Goal: Task Accomplishment & Management: Complete application form

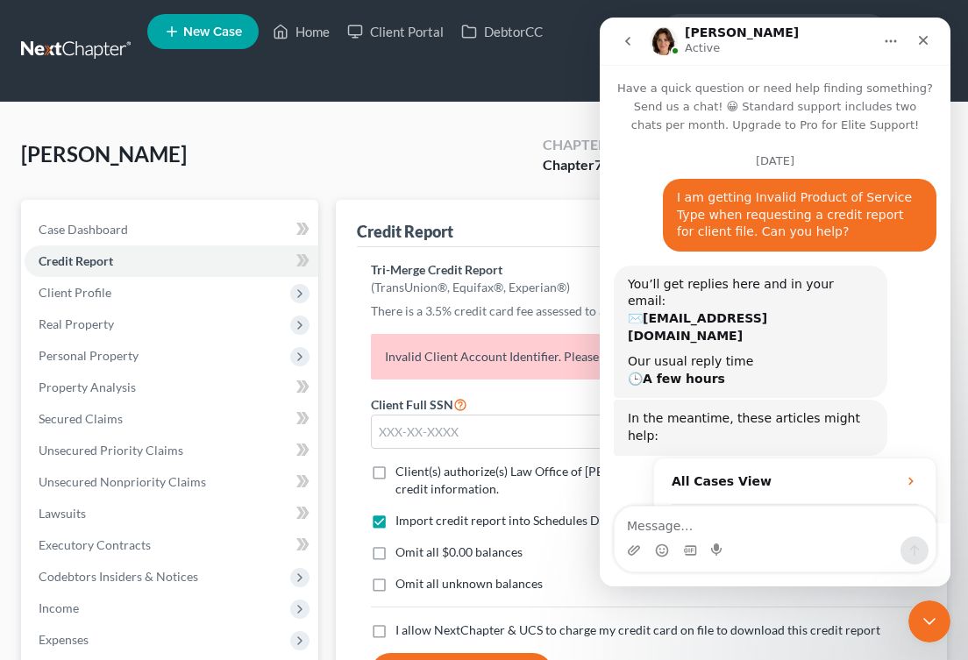
scroll to position [2340, 0]
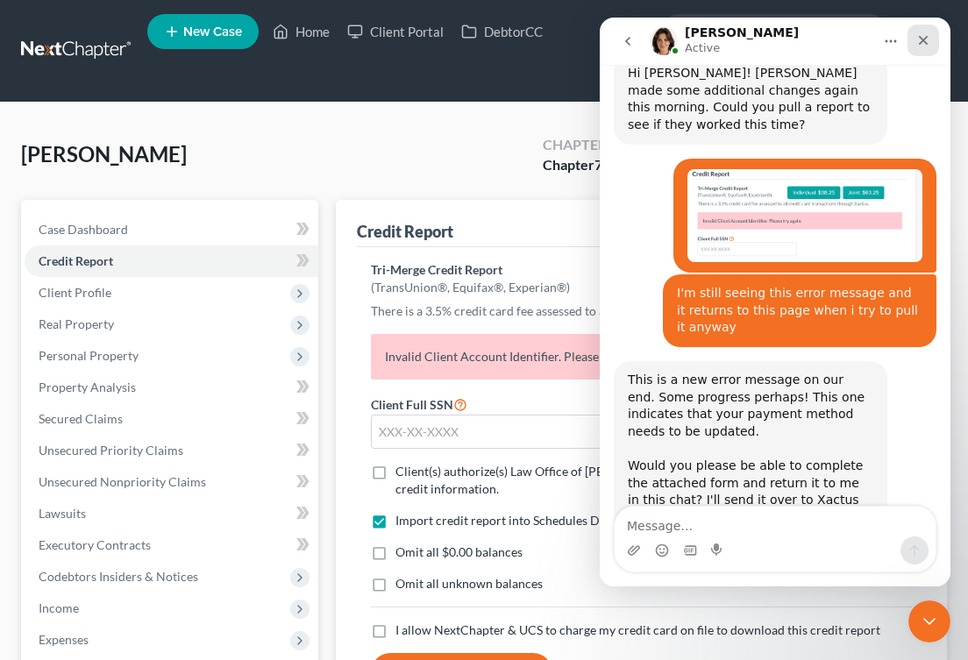
drag, startPoint x: 925, startPoint y: 37, endPoint x: 1448, endPoint y: 58, distance: 523.7
click at [925, 37] on icon "Close" at bounding box center [924, 41] width 10 height 10
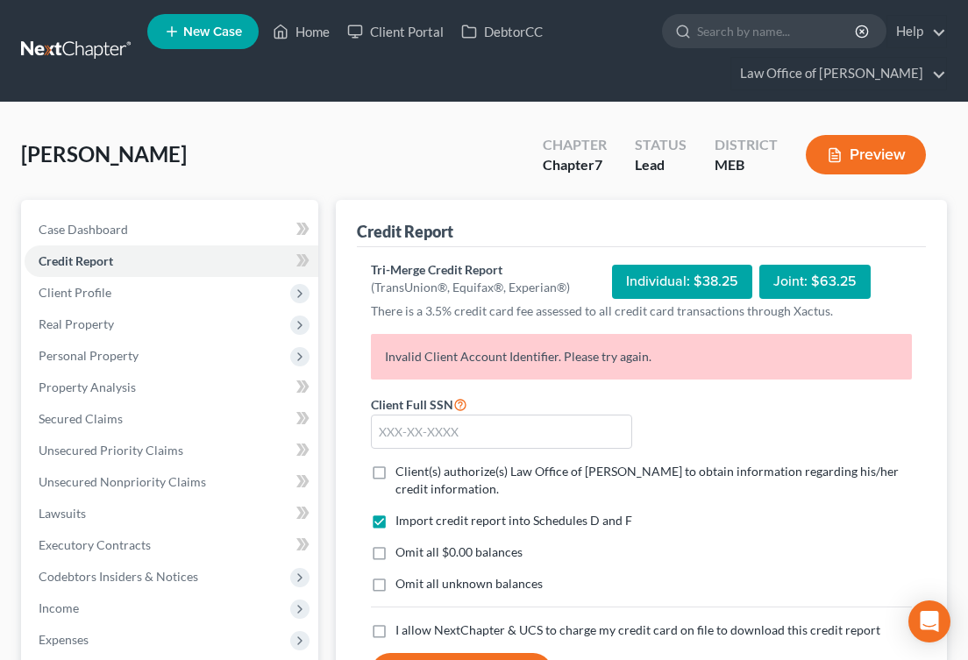
click at [82, 44] on link at bounding box center [77, 51] width 112 height 32
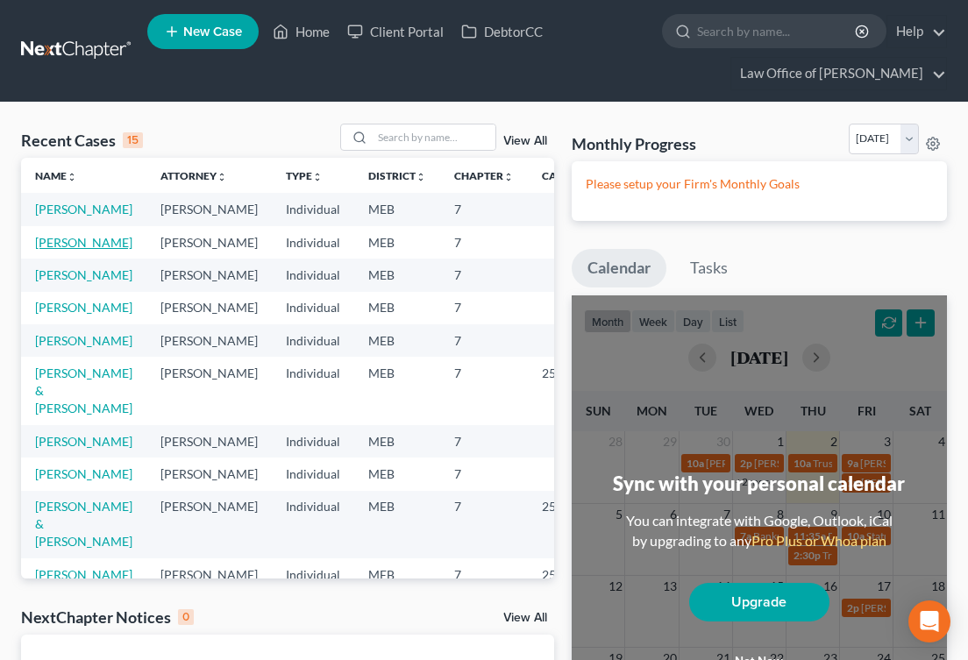
click at [54, 250] on link "Fertig, Perry" at bounding box center [83, 242] width 97 height 15
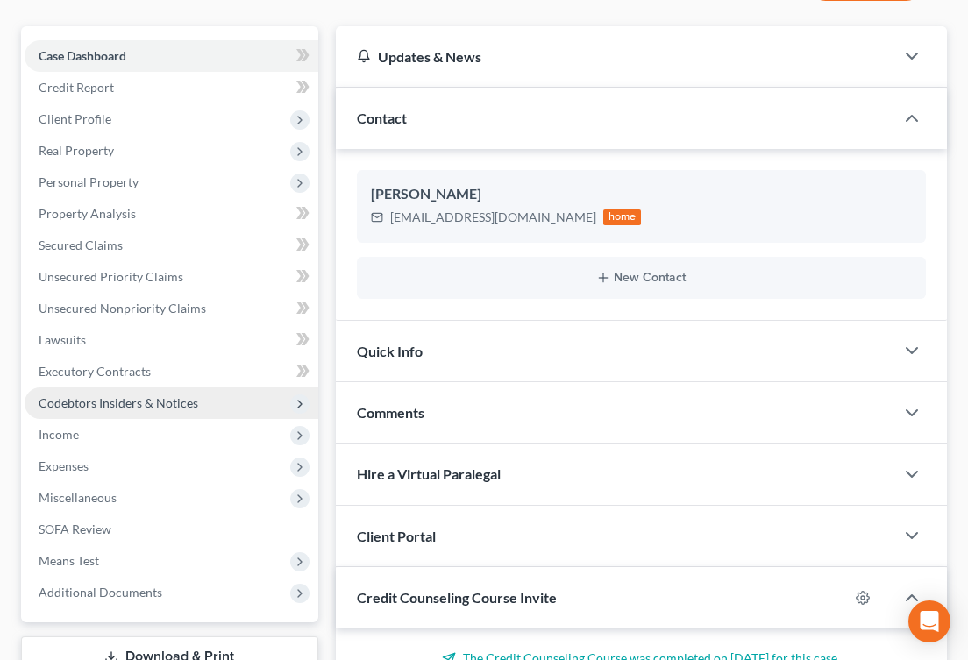
scroll to position [198, 0]
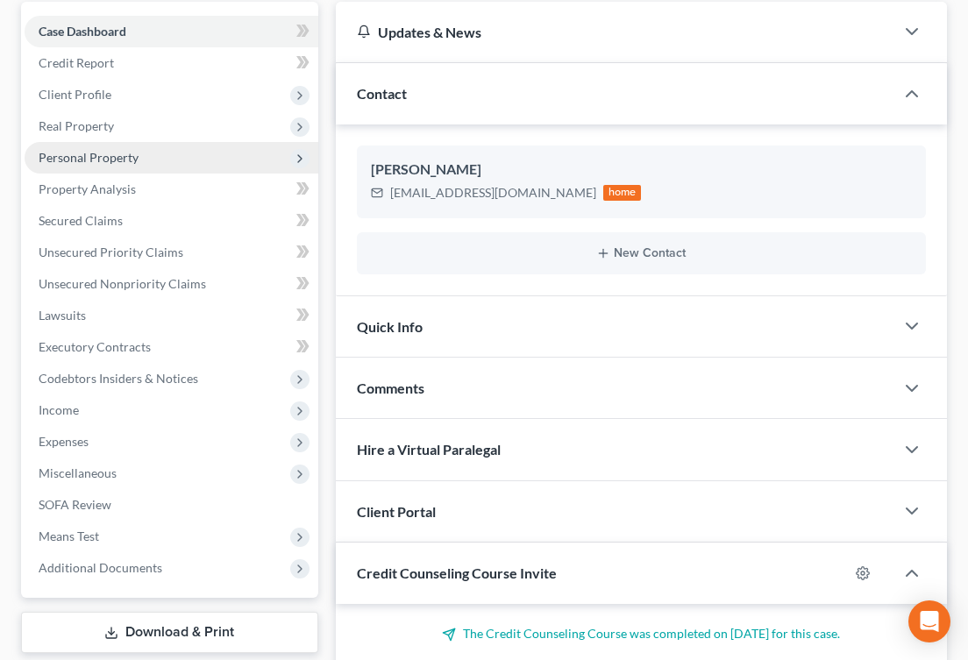
click at [106, 150] on span "Personal Property" at bounding box center [89, 157] width 100 height 15
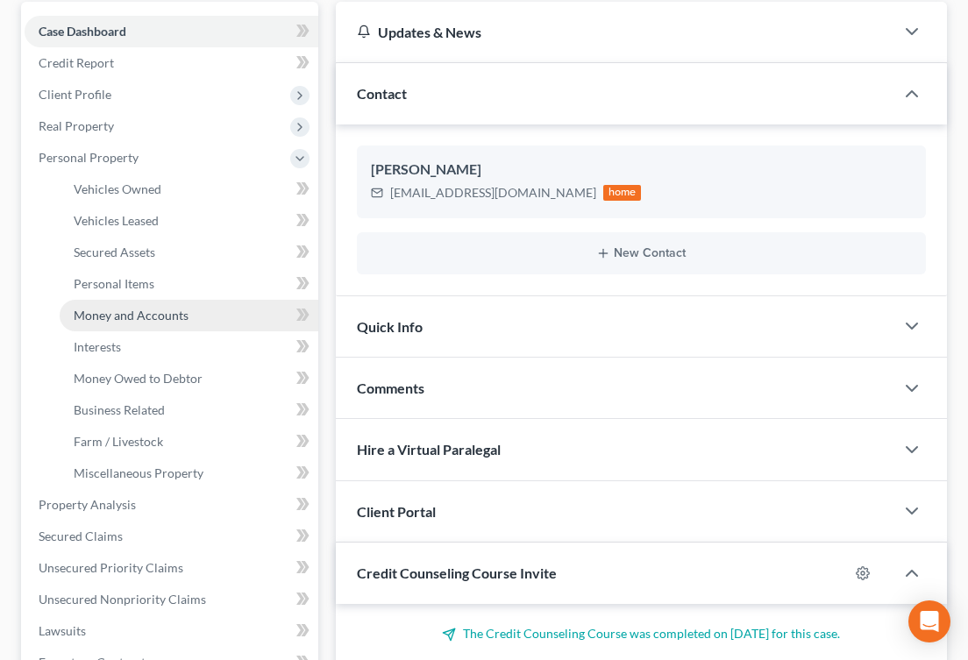
click at [120, 308] on span "Money and Accounts" at bounding box center [131, 315] width 115 height 15
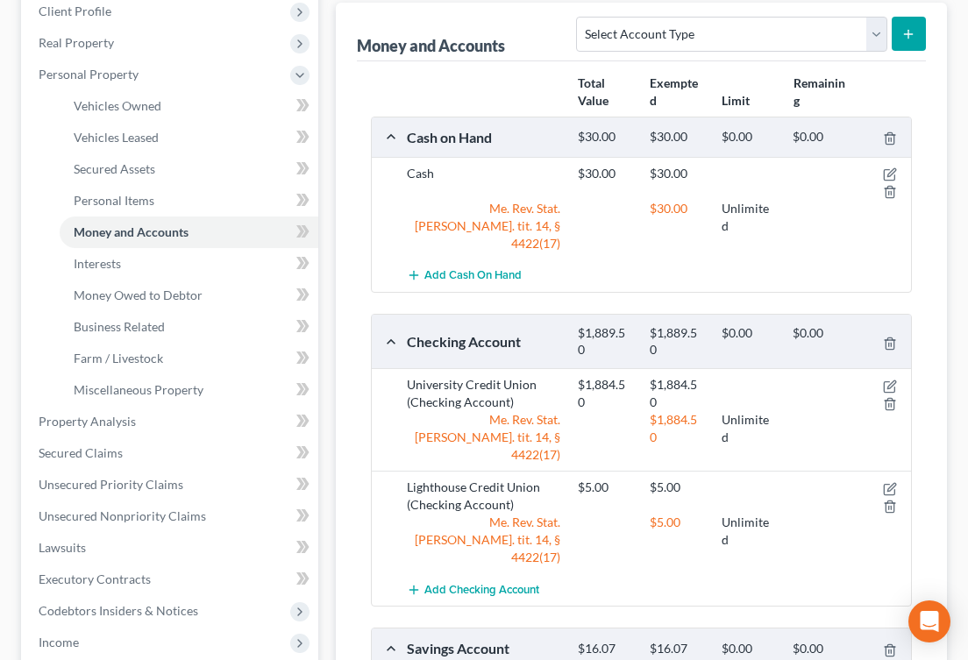
scroll to position [282, 0]
click at [893, 481] on icon "button" at bounding box center [890, 488] width 14 height 14
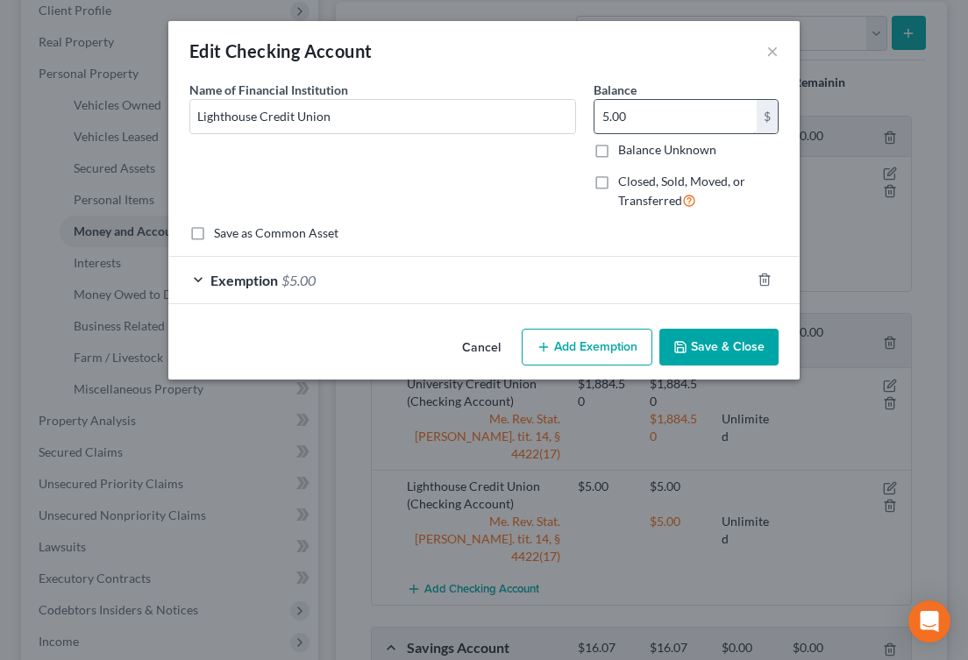
click at [636, 115] on input "5.00" at bounding box center [675, 116] width 162 height 33
type input "23.50"
click at [383, 267] on div "Exemption $5.00" at bounding box center [459, 280] width 582 height 46
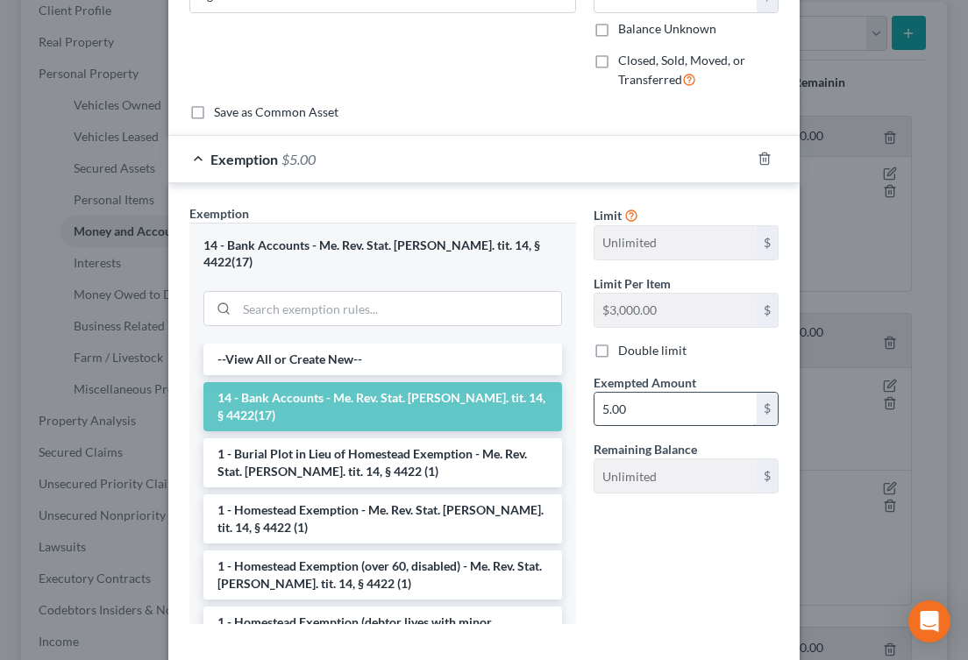
scroll to position [133, 0]
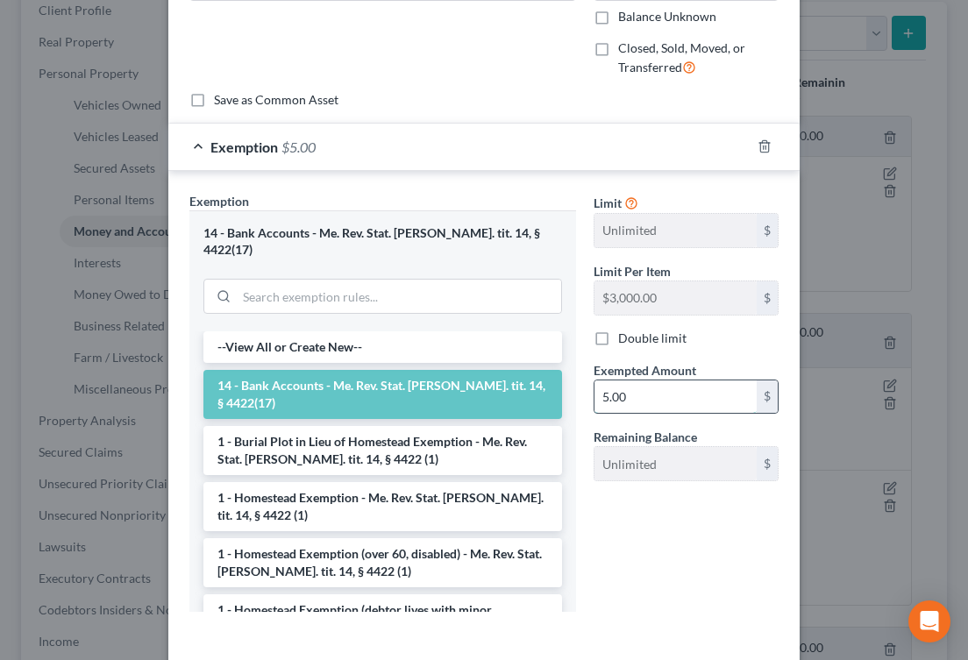
click at [622, 395] on input "5.00" at bounding box center [675, 396] width 162 height 33
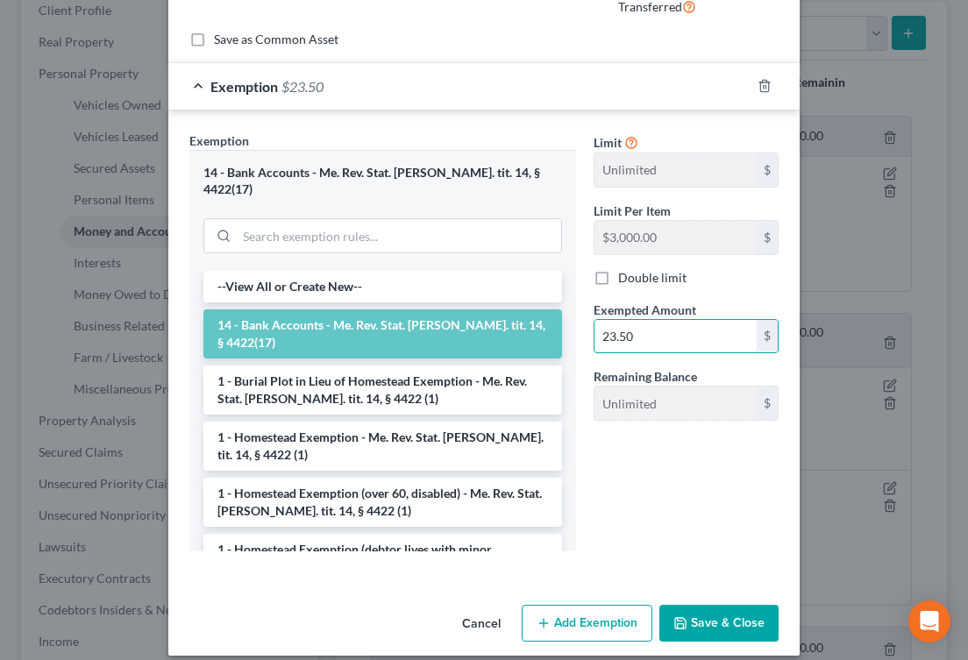
type input "23.50"
click at [727, 613] on button "Save & Close" at bounding box center [718, 623] width 119 height 37
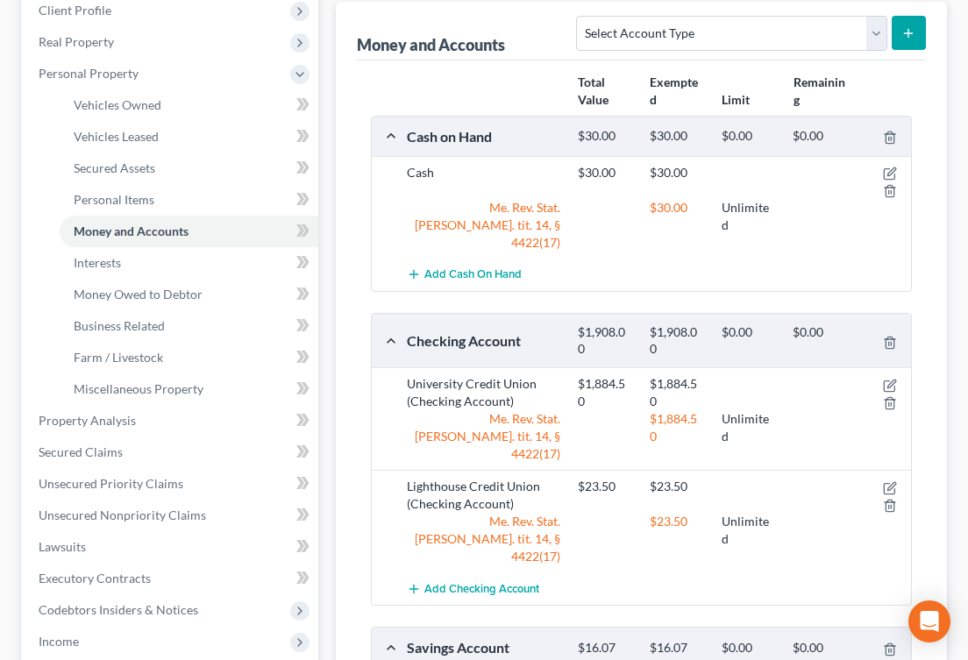
scroll to position [283, 0]
click at [599, 281] on div "Cash on Hand $30.00 $30.00 $0.00 $0.00 Cash $30.00 $30.00 Me. Rev. Stat. Ann. t…" at bounding box center [641, 570] width 541 height 911
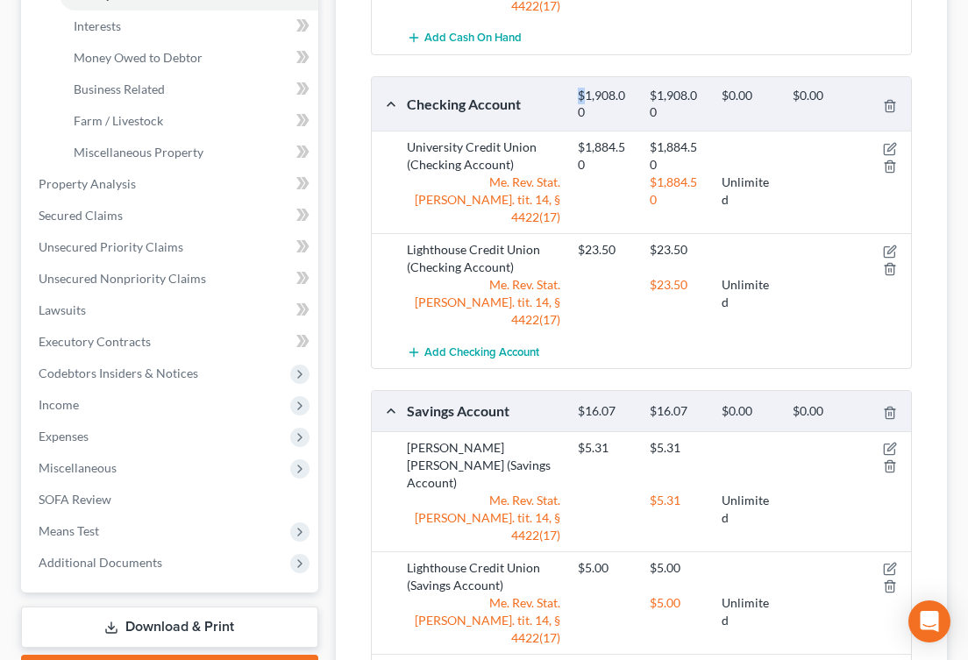
scroll to position [590, 0]
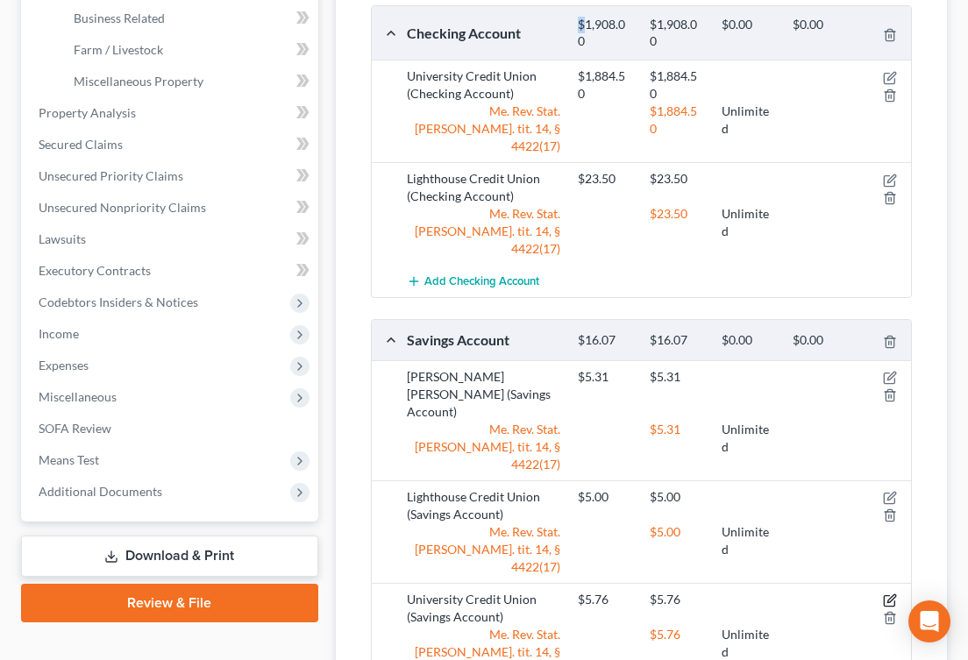
click at [891, 594] on icon "button" at bounding box center [891, 598] width 8 height 8
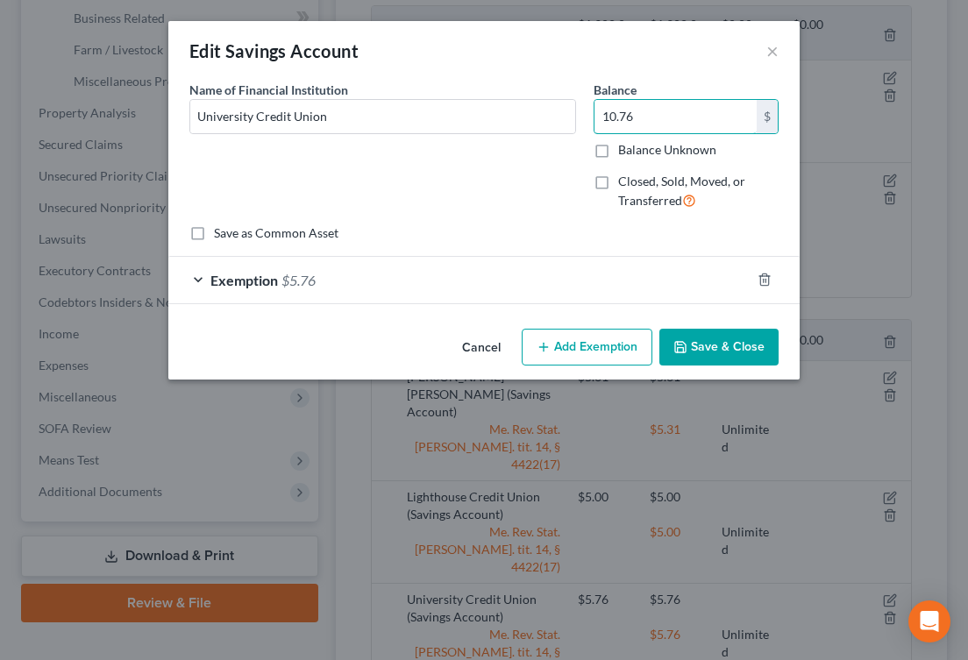
type input "10.76"
click at [442, 294] on div "Exemption $5.76" at bounding box center [459, 280] width 582 height 46
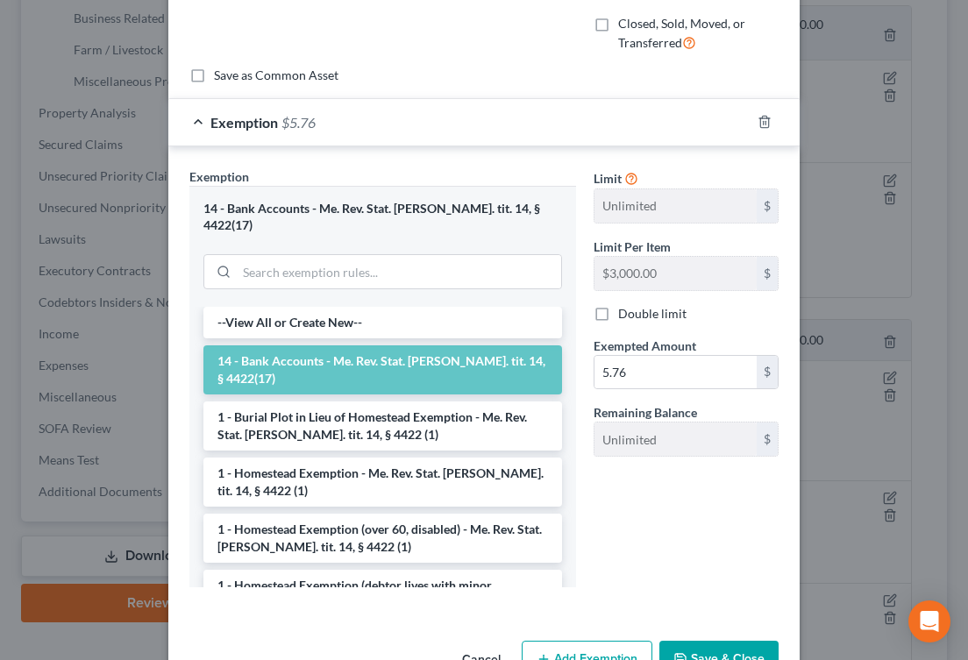
scroll to position [194, 0]
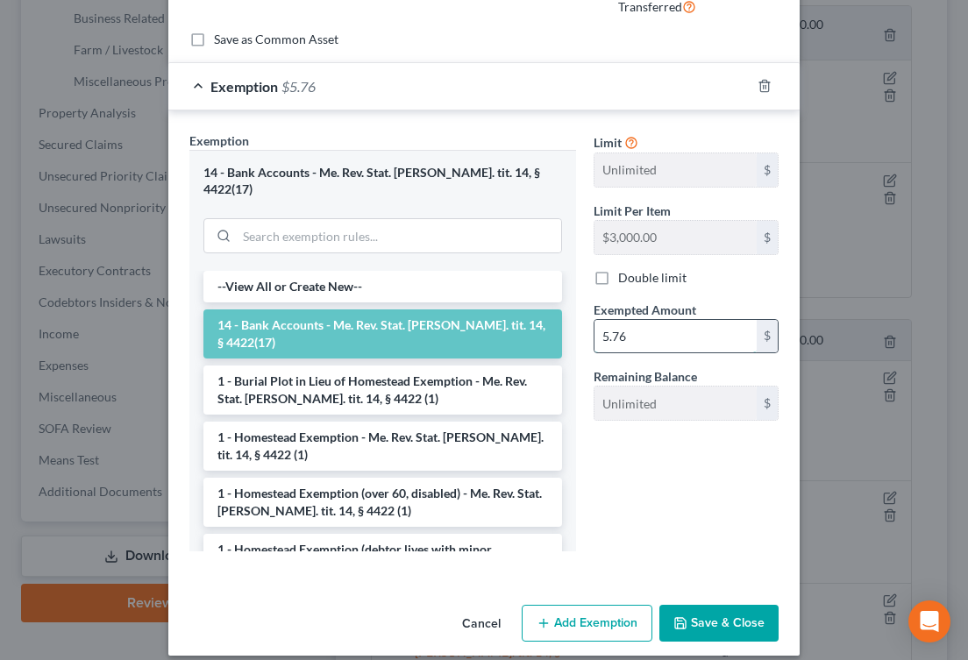
click at [606, 336] on input "5.76" at bounding box center [675, 336] width 162 height 33
type input "10.76"
click at [706, 613] on button "Save & Close" at bounding box center [718, 623] width 119 height 37
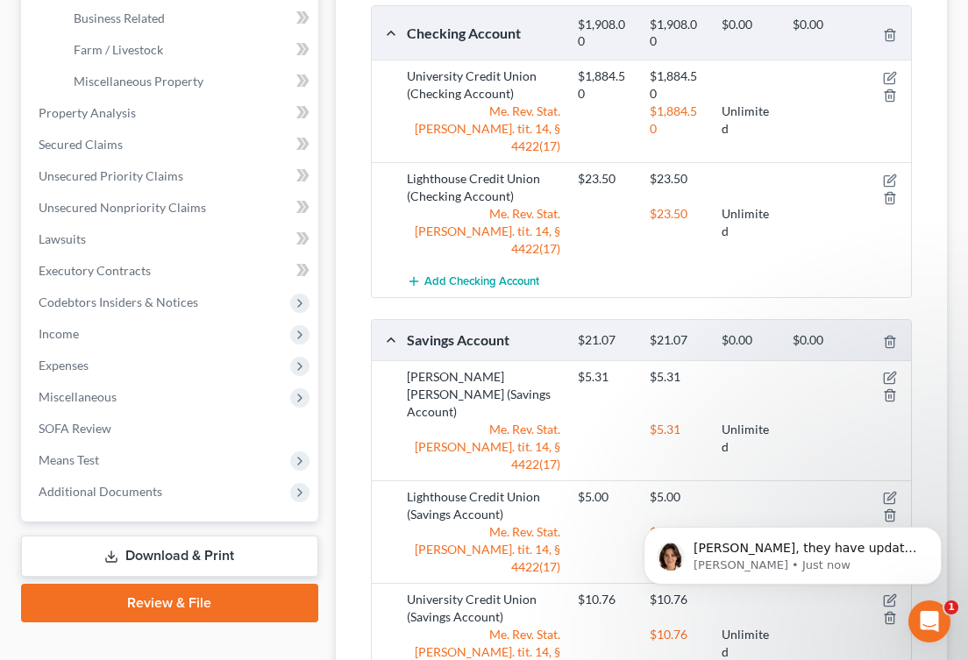
scroll to position [0, 0]
click at [821, 561] on p "[PERSON_NAME] • Just now" at bounding box center [806, 566] width 226 height 16
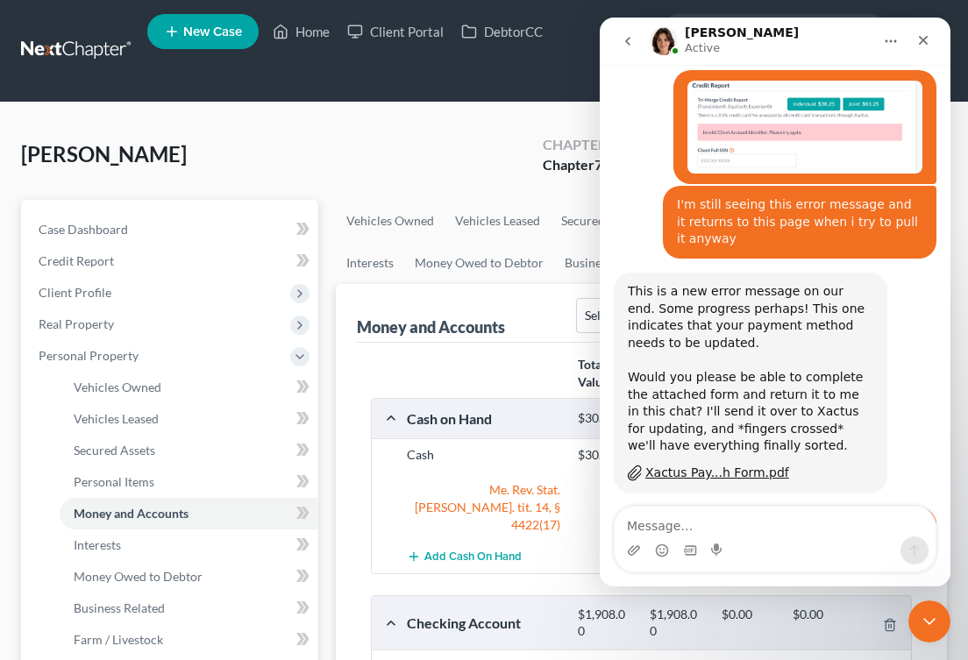
click at [73, 53] on link at bounding box center [77, 51] width 112 height 32
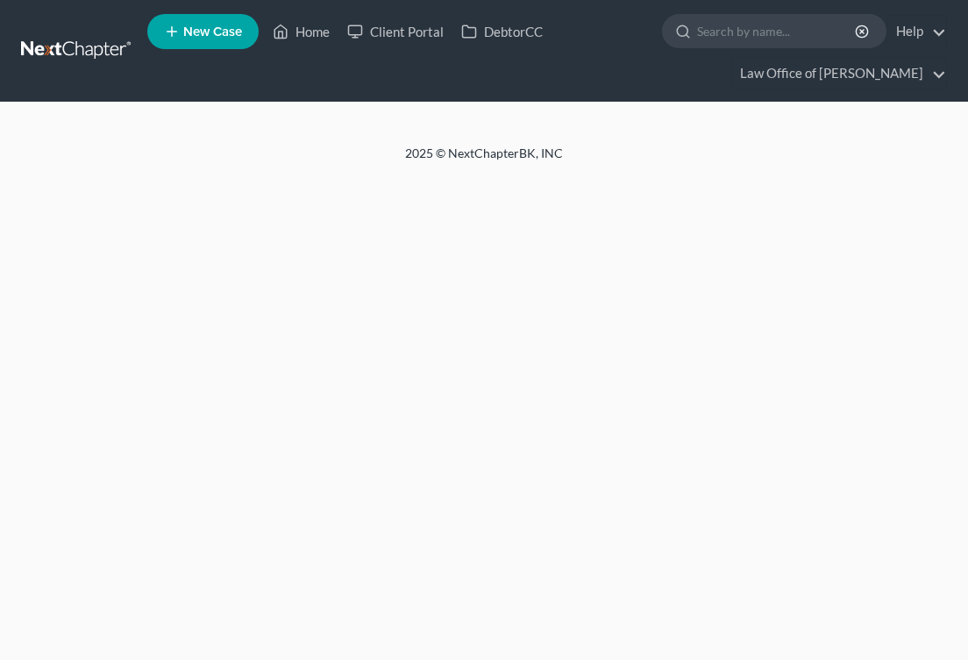
click at [330, 129] on div at bounding box center [484, 124] width 968 height 42
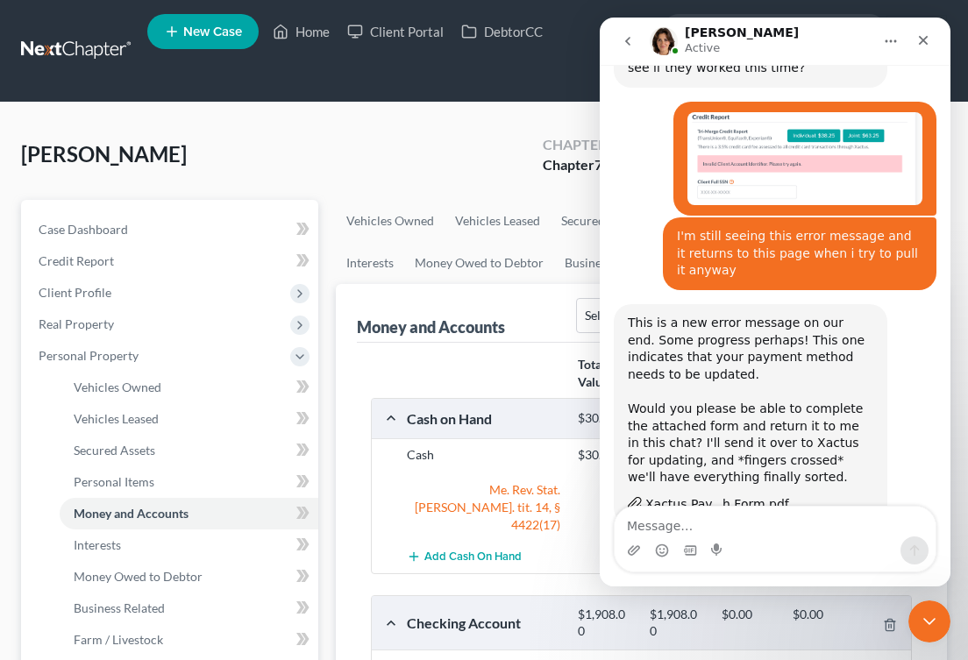
click at [103, 51] on link at bounding box center [77, 51] width 112 height 32
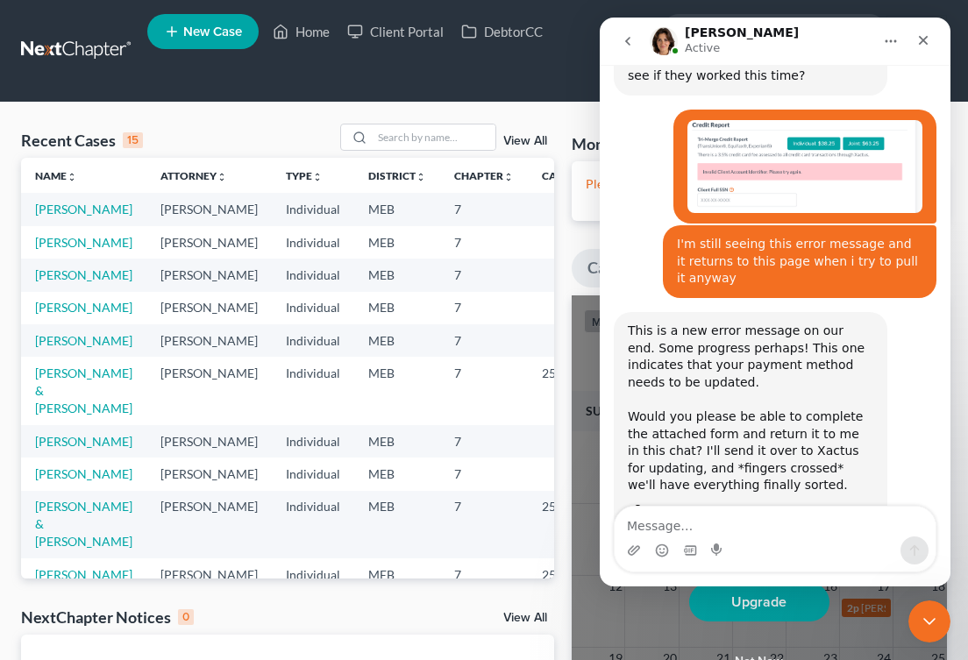
scroll to position [2397, 0]
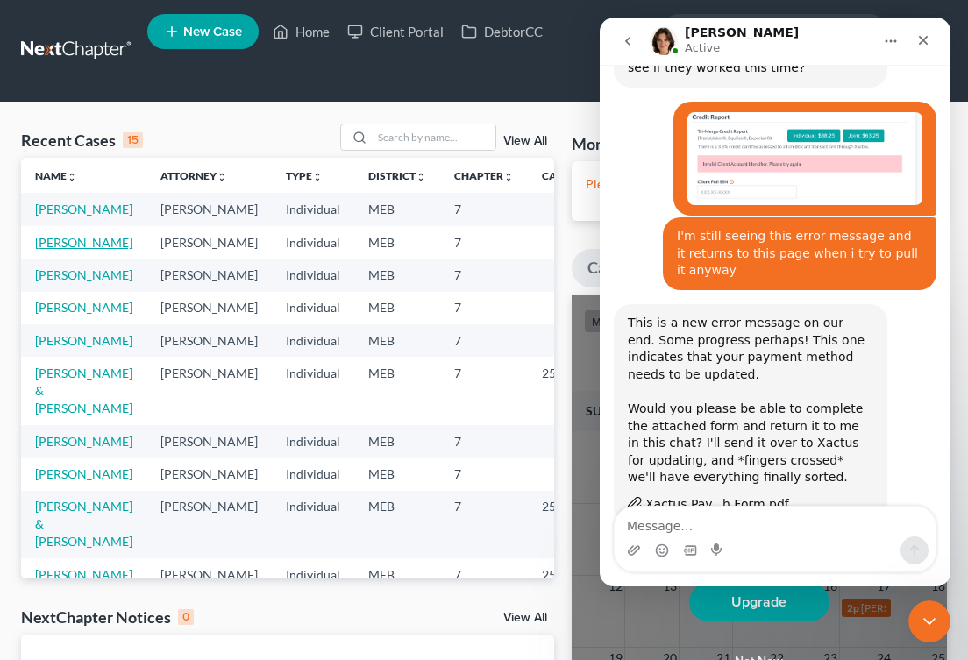
click at [62, 250] on link "[PERSON_NAME]" at bounding box center [83, 242] width 97 height 15
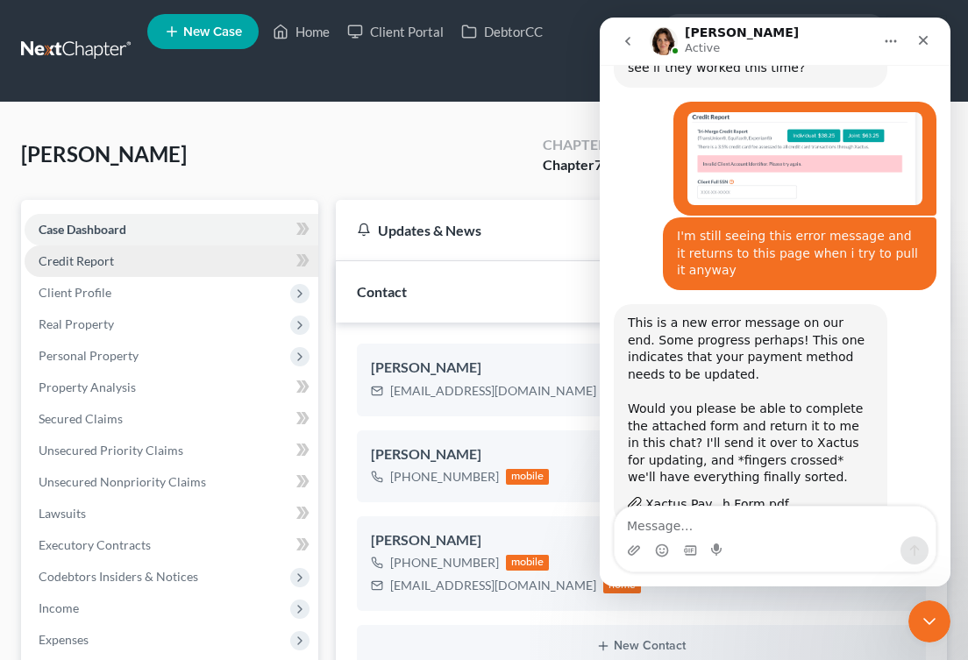
click at [201, 272] on link "Credit Report" at bounding box center [172, 261] width 294 height 32
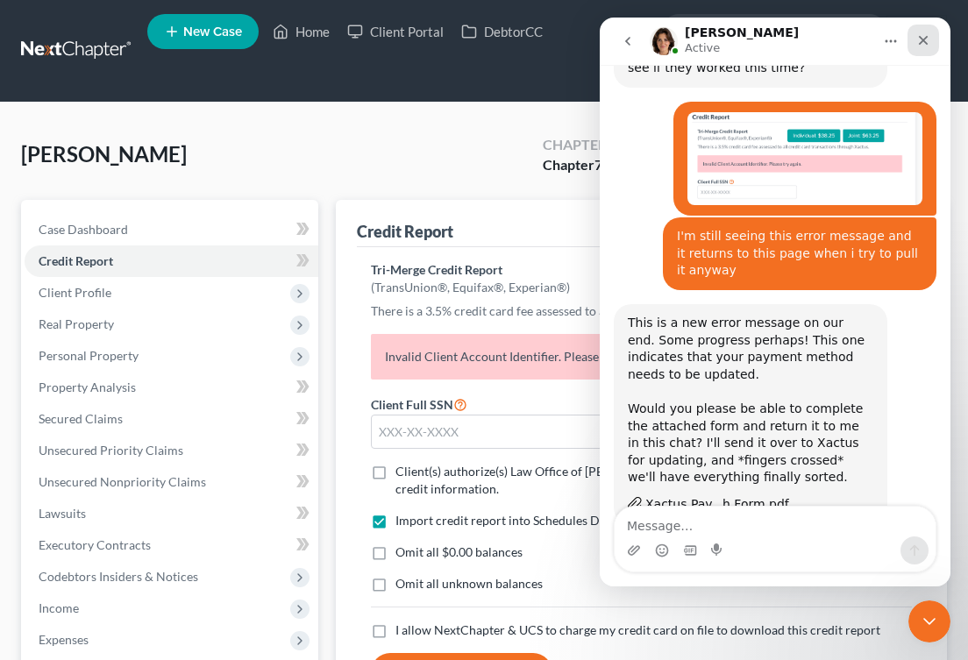
click at [929, 39] on icon "Close" at bounding box center [923, 40] width 14 height 14
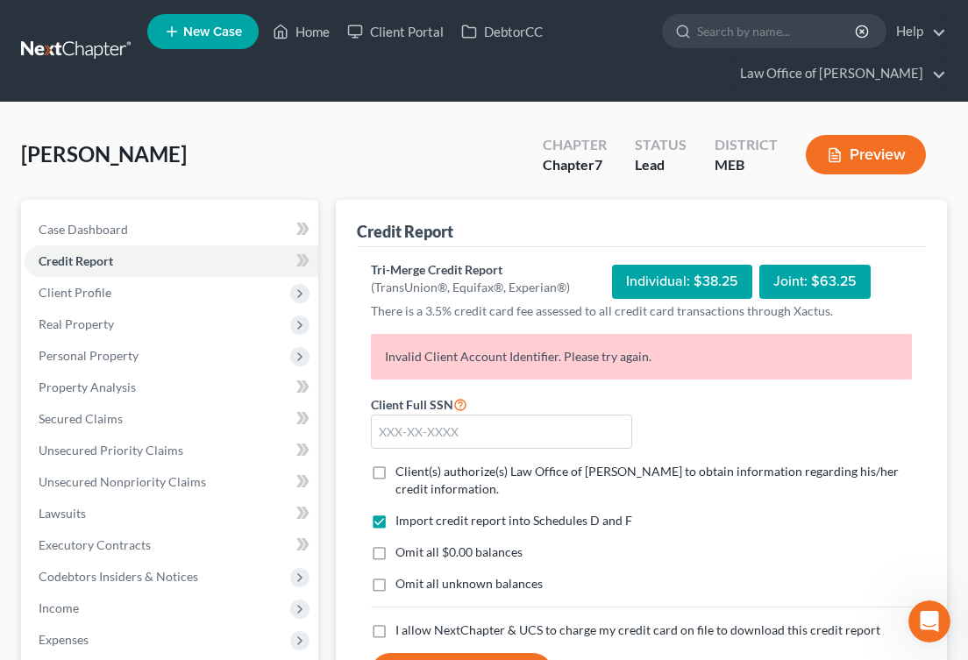
scroll to position [2397, 0]
click at [920, 27] on link "Help" at bounding box center [916, 32] width 59 height 32
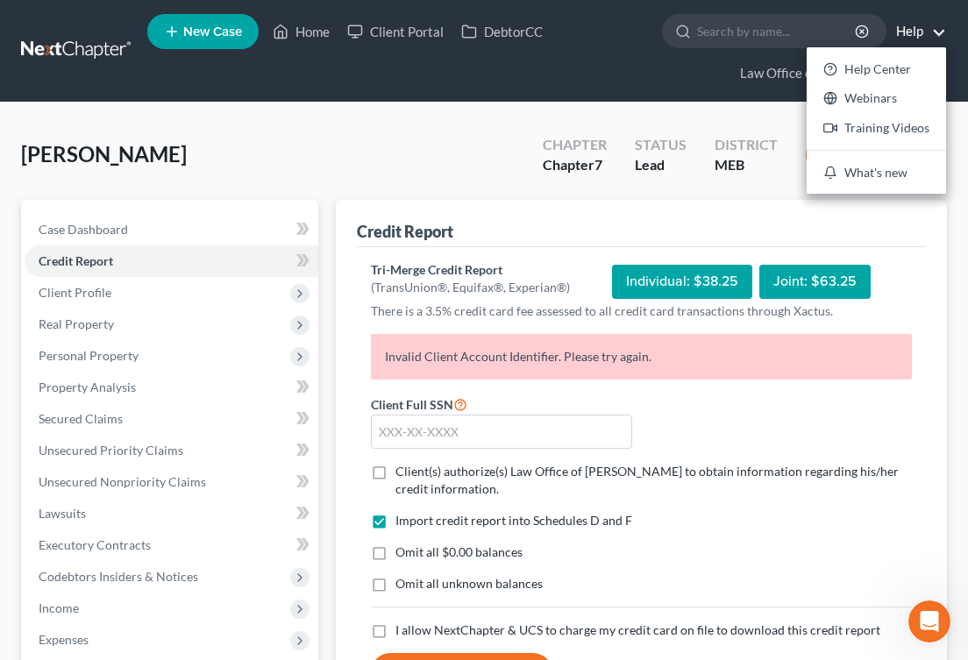
click at [954, 37] on nav "Home New Case Client Portal DebtorCC Law Office of [PERSON_NAME] [EMAIL_ADDRESS…" at bounding box center [484, 51] width 968 height 102
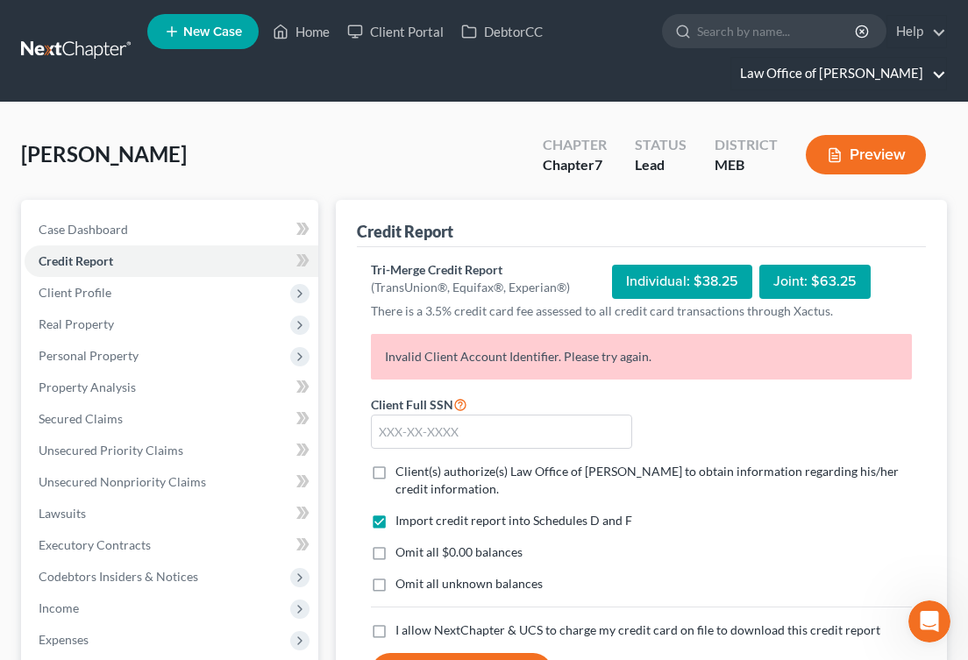
click at [942, 75] on link "Law Office of [PERSON_NAME]" at bounding box center [838, 74] width 215 height 32
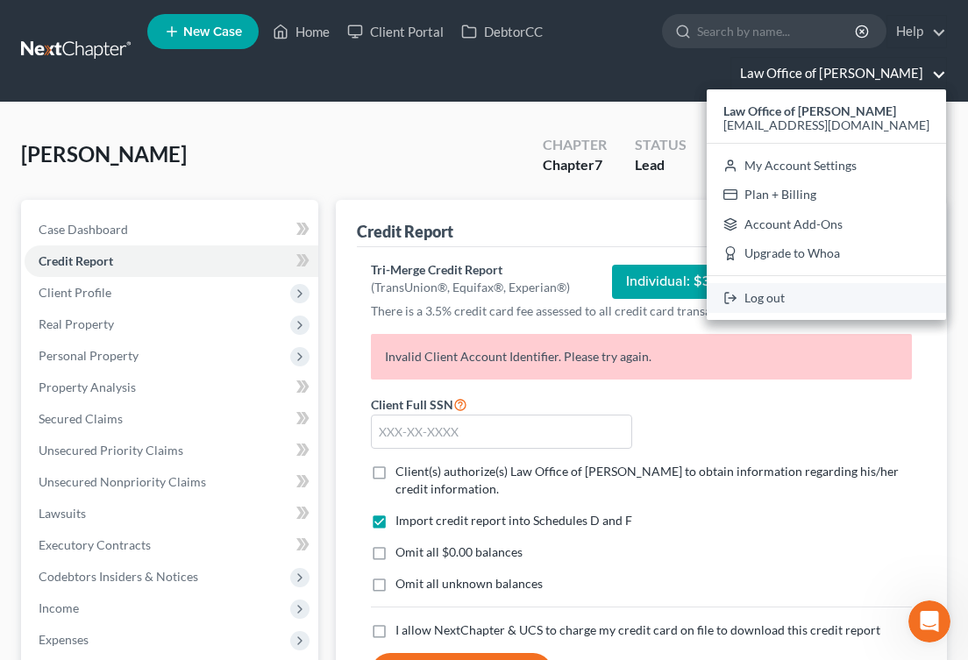
click at [799, 295] on link "Log out" at bounding box center [826, 298] width 239 height 30
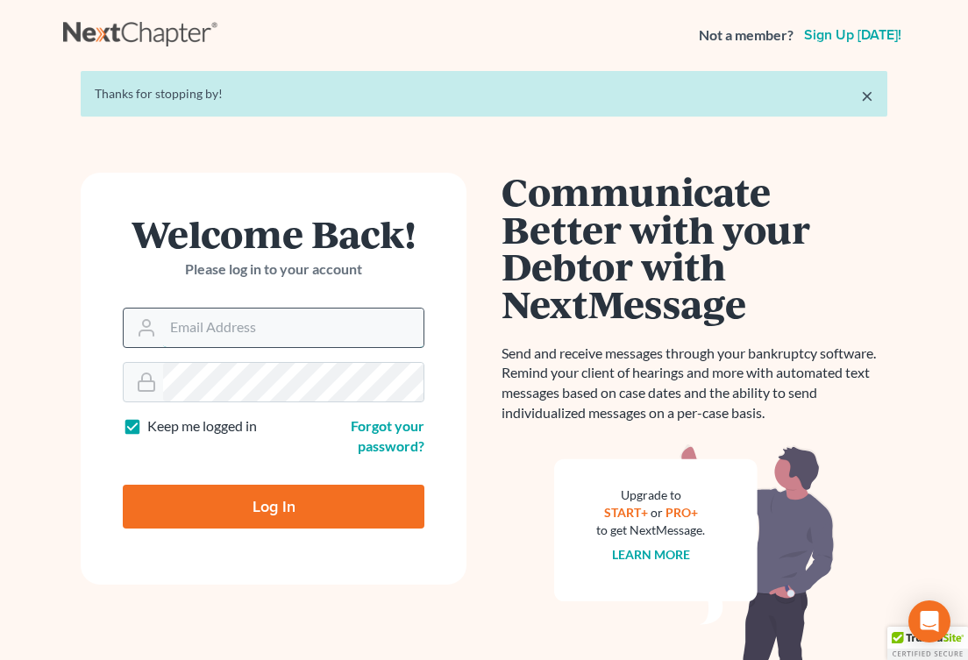
click at [240, 329] on input "Email Address" at bounding box center [293, 328] width 260 height 39
type input "[EMAIL_ADDRESS][DOMAIN_NAME]"
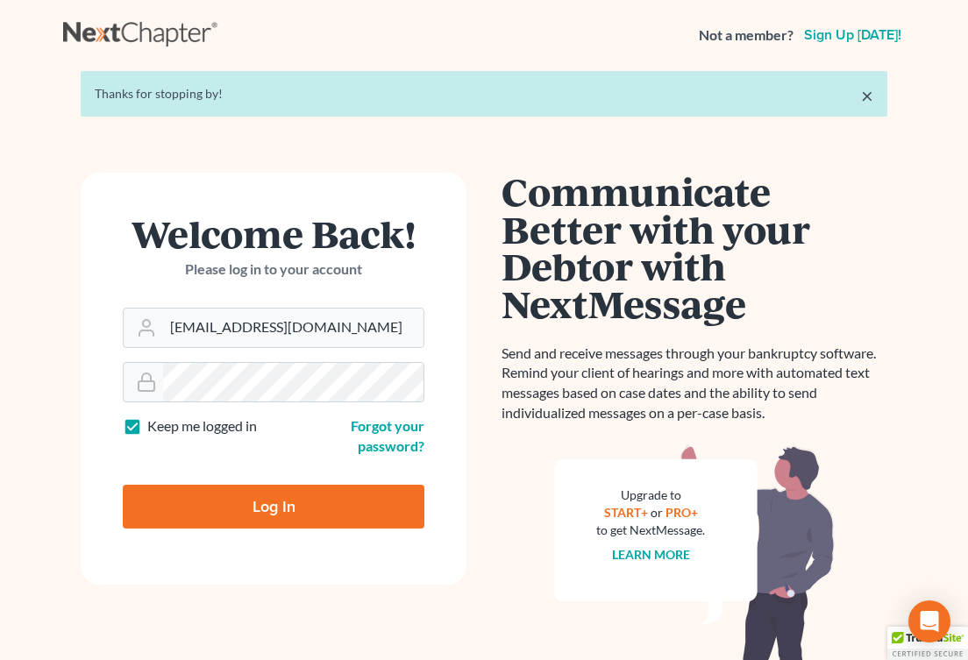
click at [266, 499] on input "Log In" at bounding box center [274, 507] width 302 height 44
type input "Thinking..."
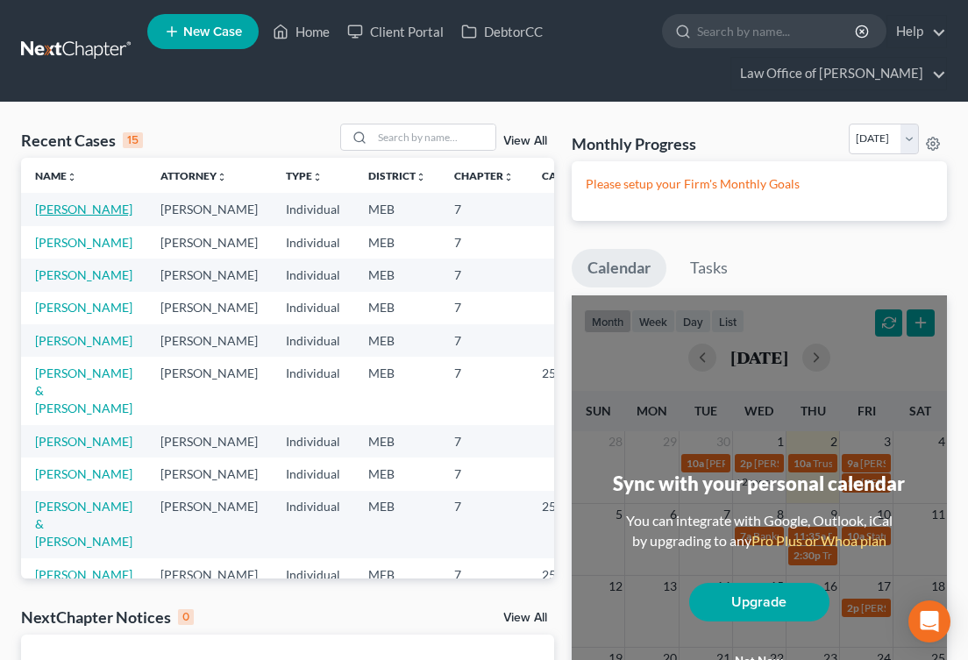
click at [64, 216] on link "[PERSON_NAME]" at bounding box center [83, 209] width 97 height 15
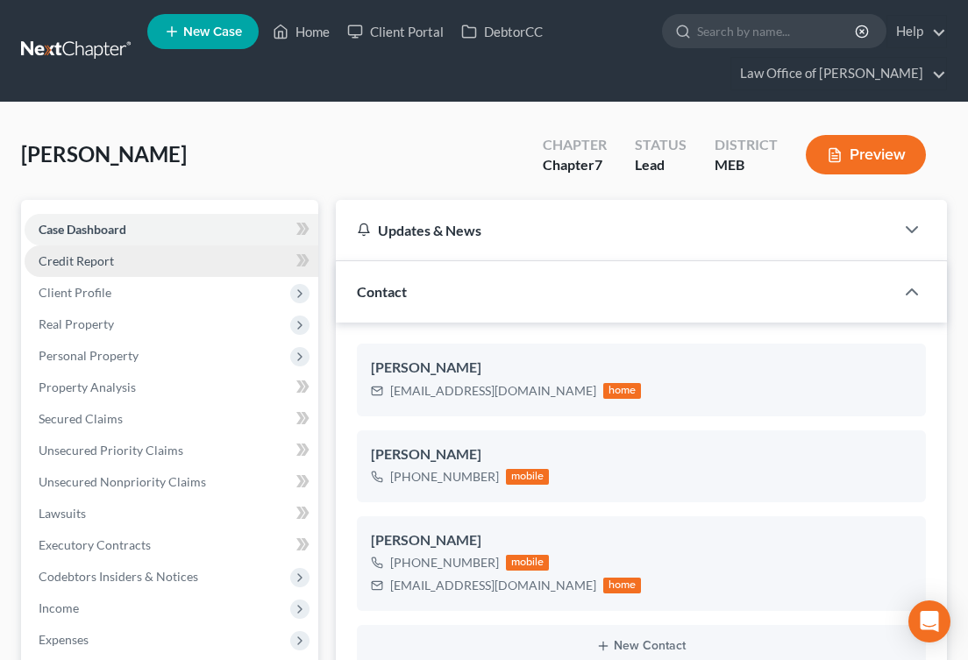
click at [80, 266] on span "Credit Report" at bounding box center [76, 260] width 75 height 15
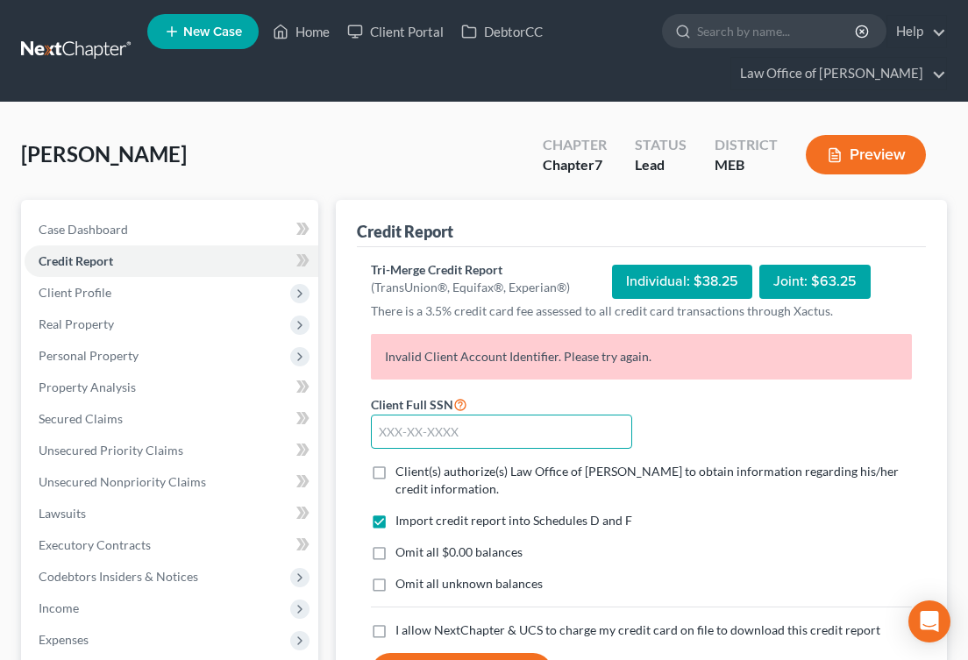
click at [404, 424] on input "text" at bounding box center [502, 432] width 262 height 35
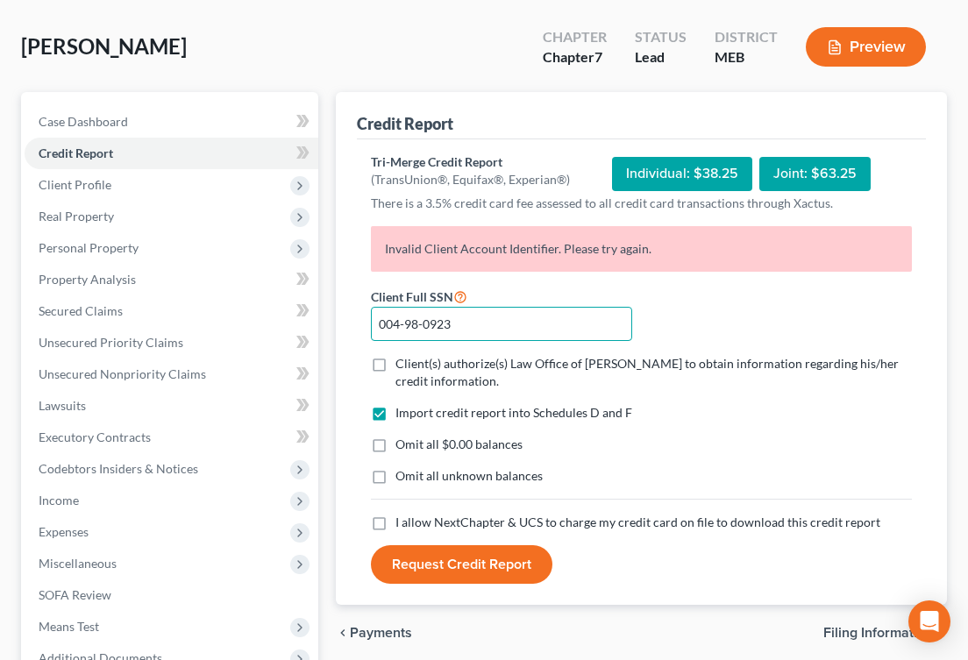
scroll to position [119, 0]
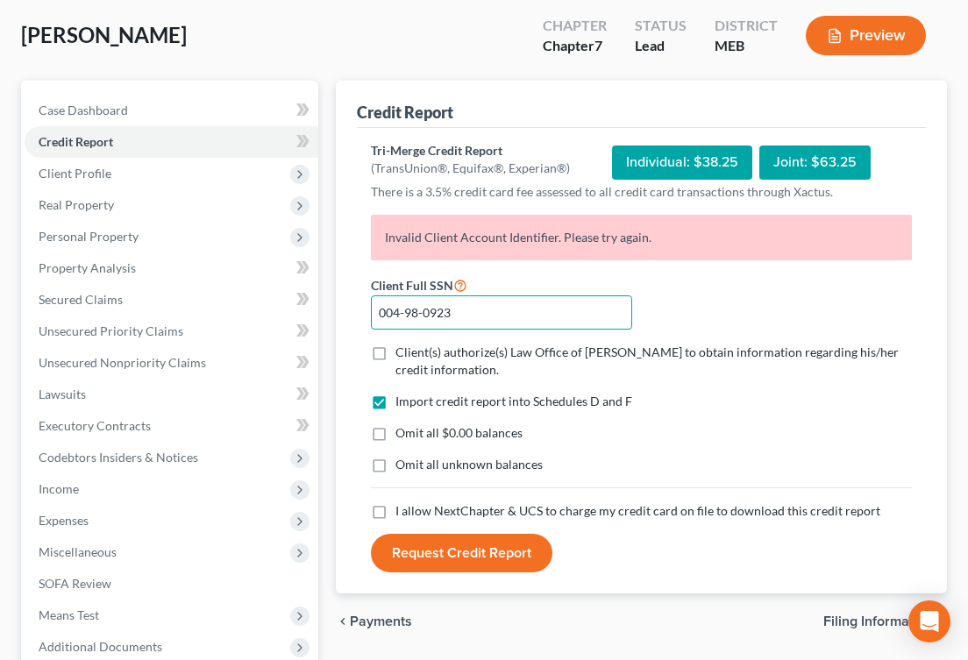
type input "004-98-0923"
click at [395, 428] on label "Omit all $0.00 balances" at bounding box center [458, 433] width 127 height 18
click at [402, 428] on input "Omit all $0.00 balances" at bounding box center [407, 429] width 11 height 11
checkbox input "true"
click at [395, 345] on label "Client(s) authorize(s) Law Office of [PERSON_NAME] to obtain information regard…" at bounding box center [653, 361] width 516 height 35
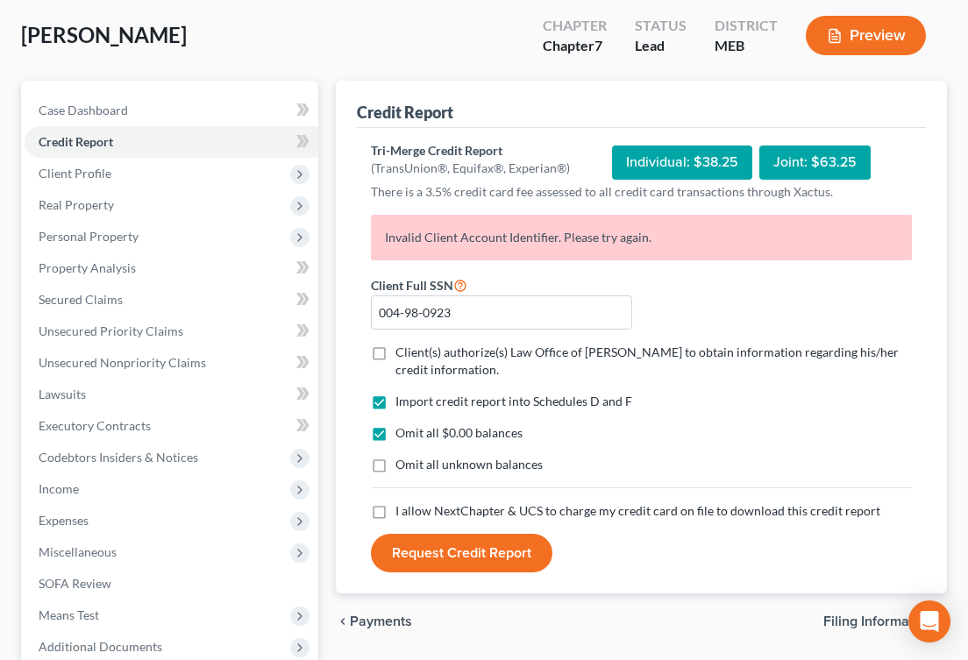
click at [402, 345] on input "Client(s) authorize(s) Law Office of [PERSON_NAME] to obtain information regard…" at bounding box center [407, 349] width 11 height 11
checkbox input "true"
click at [395, 514] on label "I allow NextChapter & UCS to charge my credit card on file to download this cre…" at bounding box center [637, 511] width 485 height 18
click at [402, 514] on input "I allow NextChapter & UCS to charge my credit card on file to download this cre…" at bounding box center [407, 507] width 11 height 11
checkbox input "true"
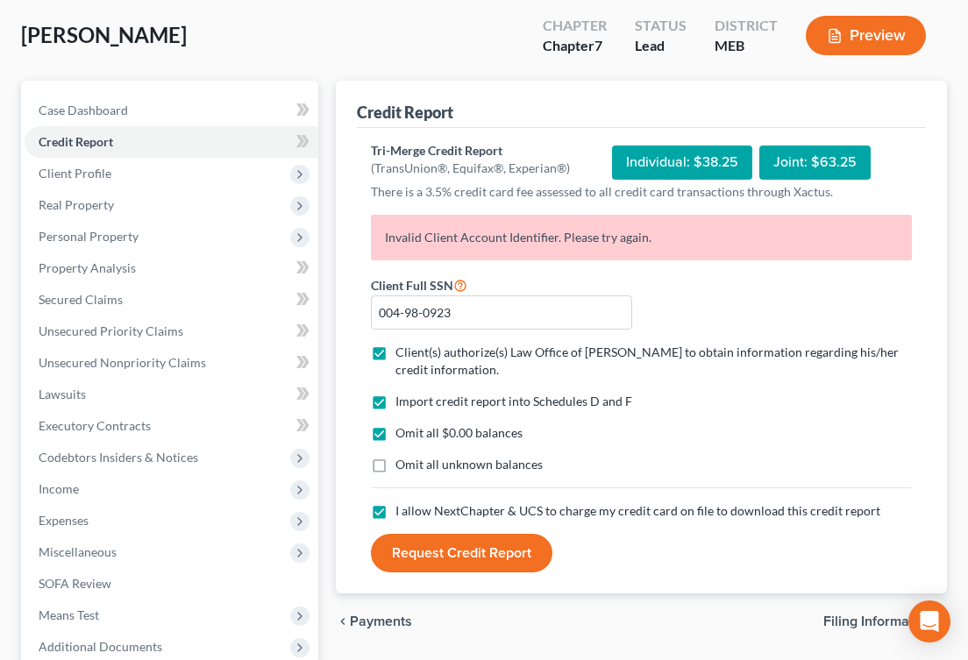
click at [444, 551] on button "Request Credit Report" at bounding box center [461, 553] width 181 height 39
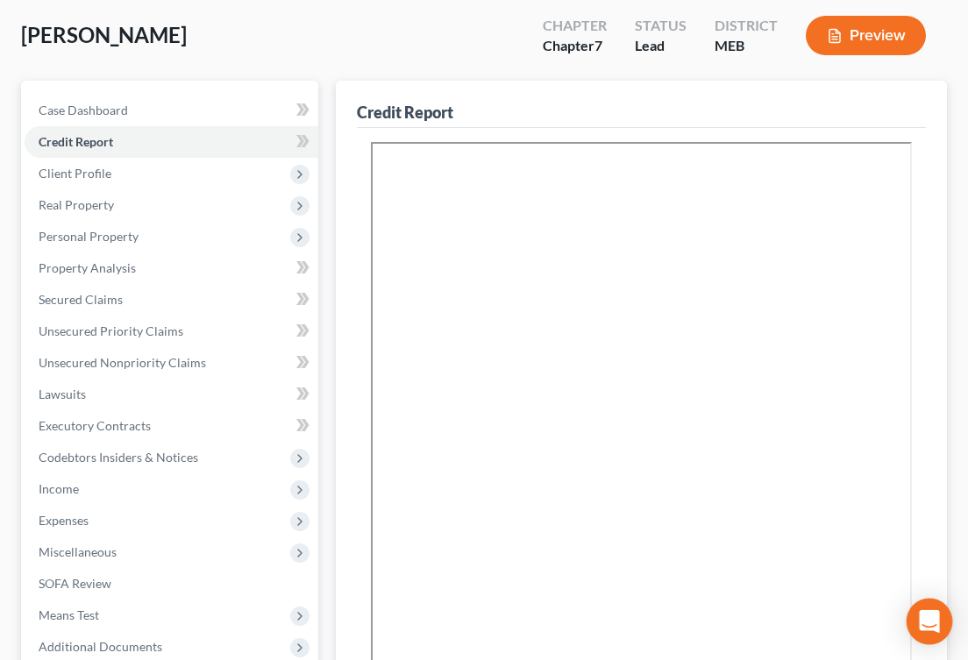
click at [929, 622] on icon "Open Intercom Messenger" at bounding box center [929, 621] width 20 height 23
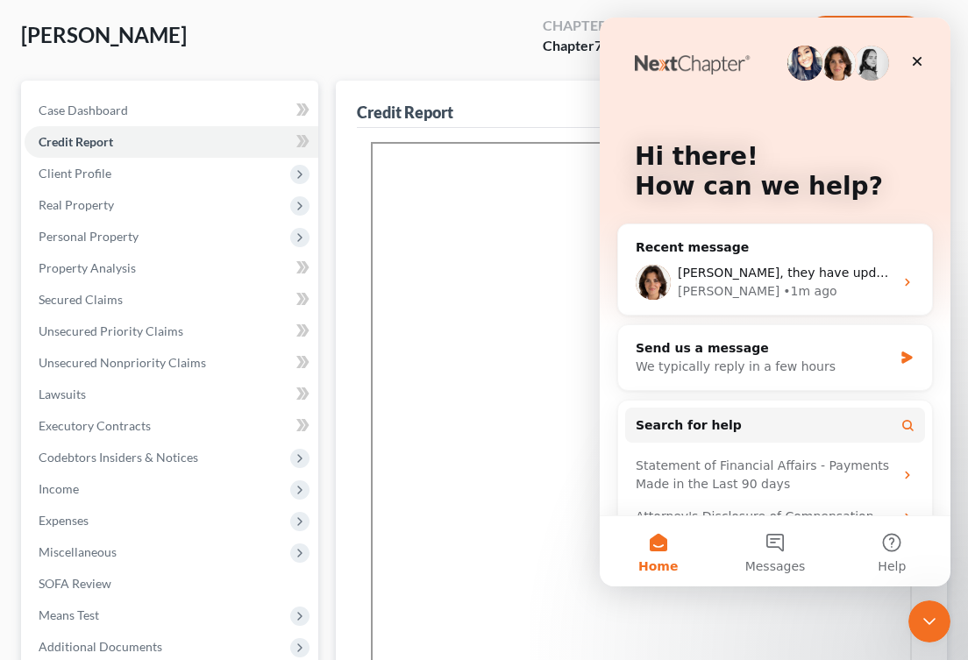
scroll to position [0, 0]
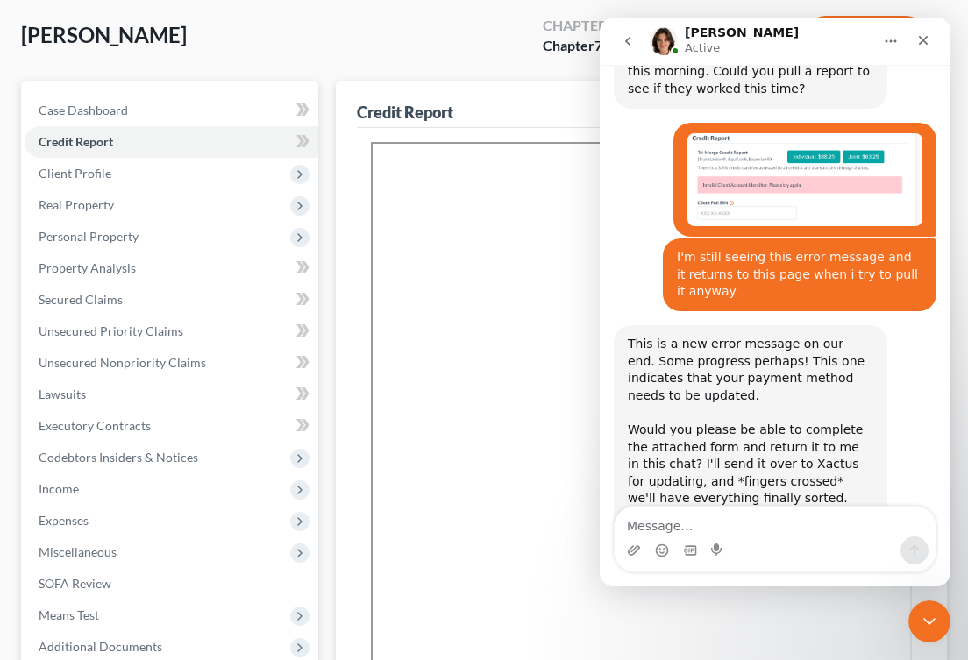
scroll to position [2397, 0]
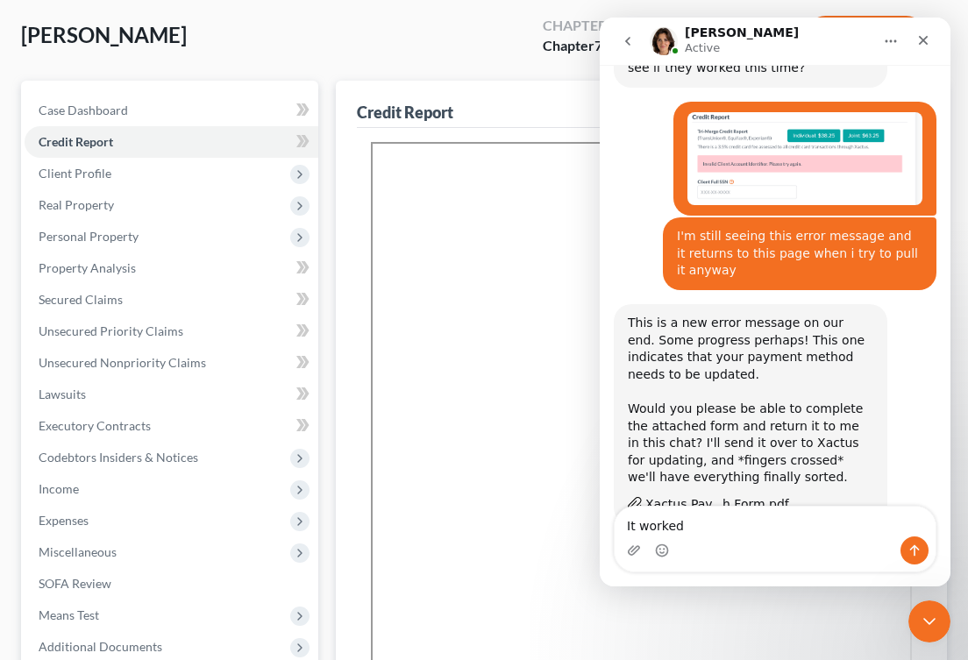
type textarea "It worked!"
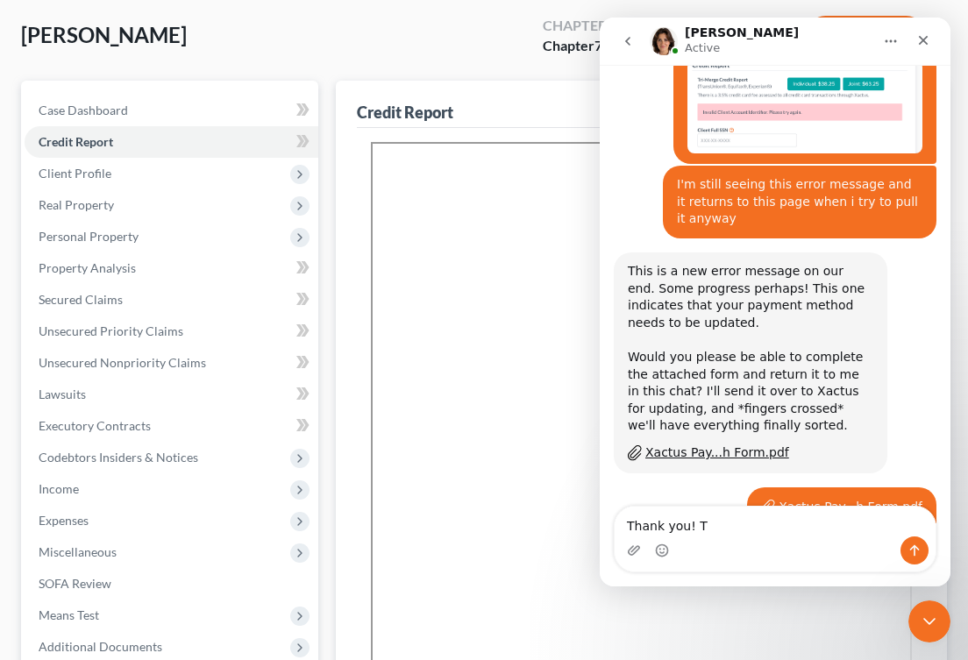
type textarea "Thank you!"
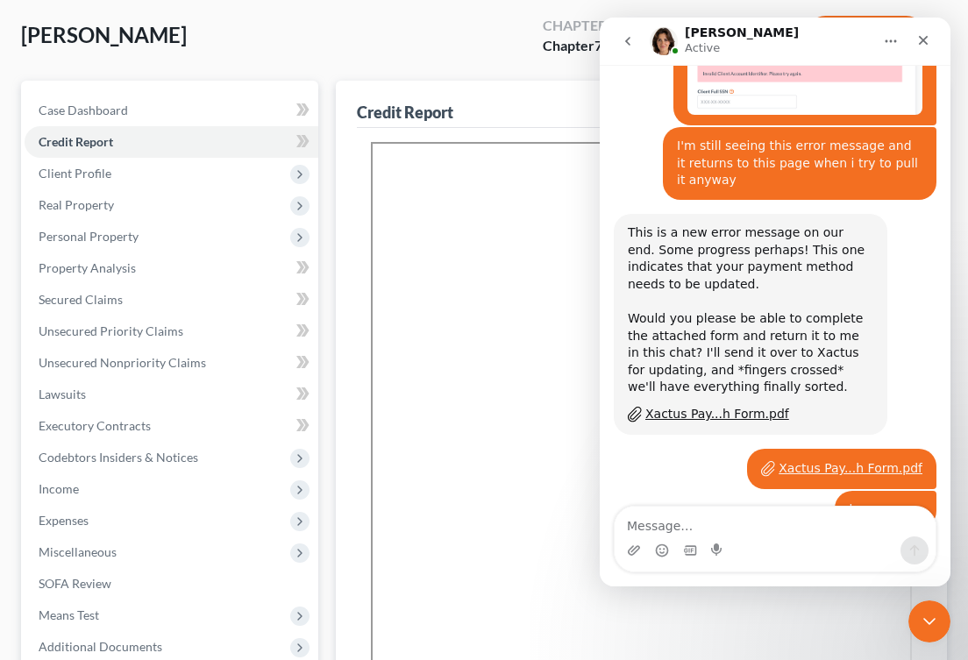
scroll to position [2490, 0]
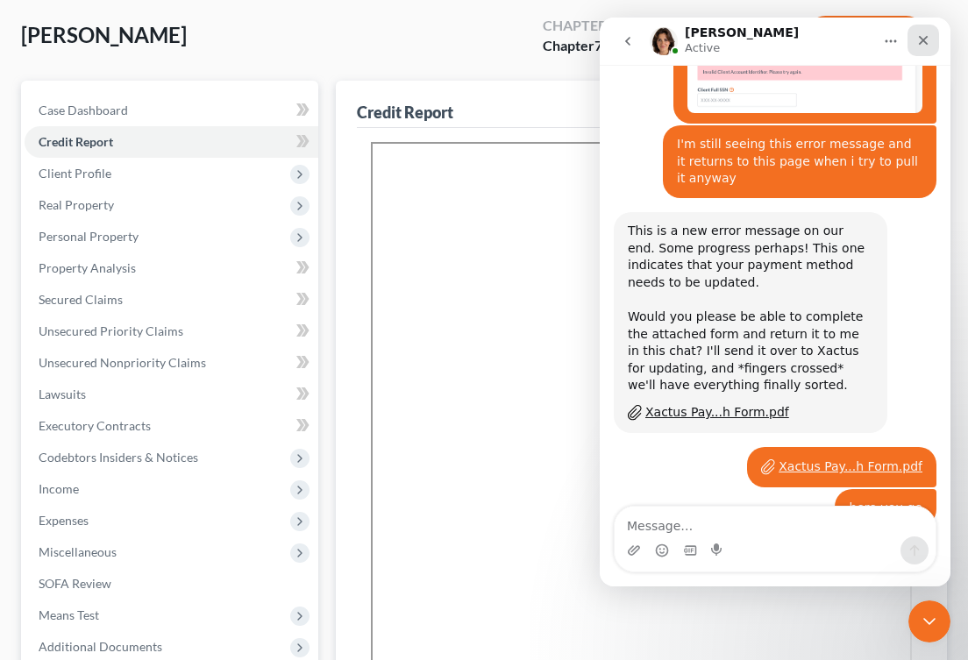
click at [928, 43] on icon "Close" at bounding box center [923, 40] width 14 height 14
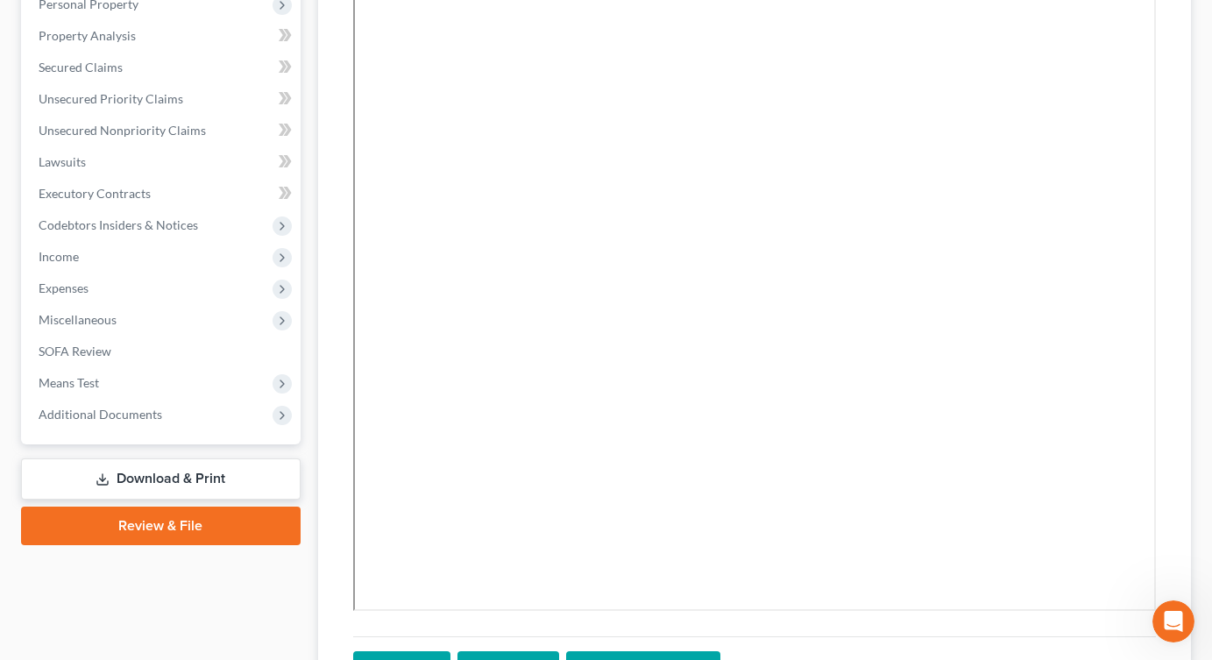
scroll to position [2557, 0]
click at [133, 126] on span "Unsecured Nonpriority Claims" at bounding box center [122, 130] width 167 height 15
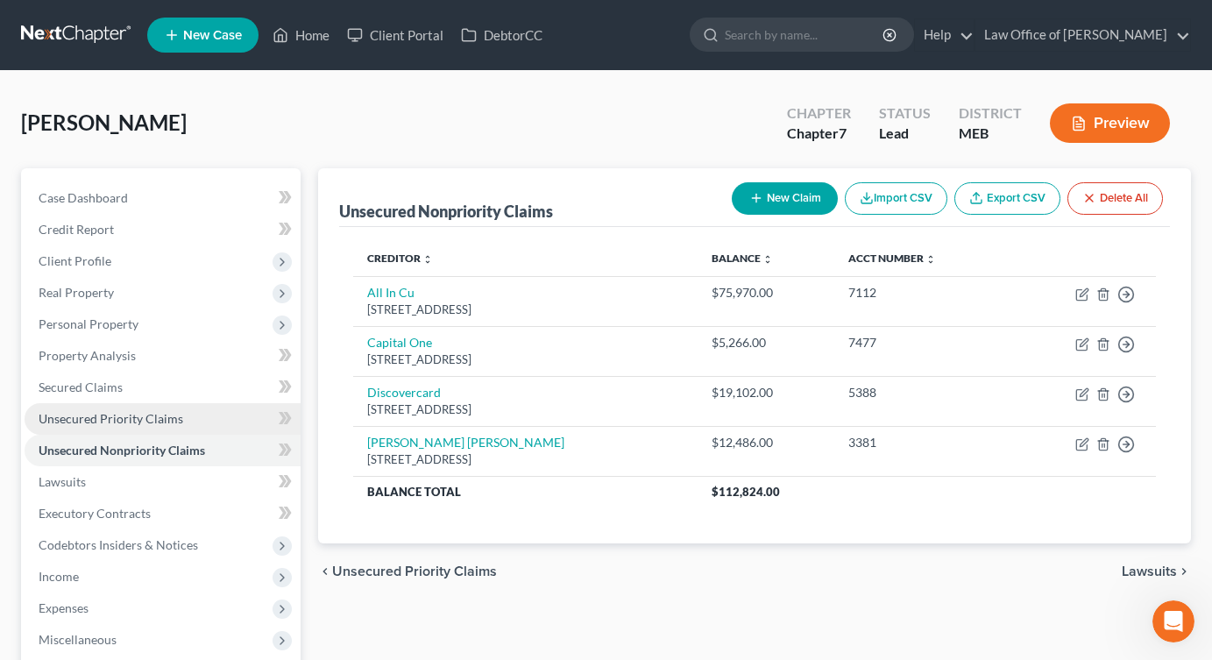
click at [164, 421] on span "Unsecured Priority Claims" at bounding box center [111, 418] width 145 height 15
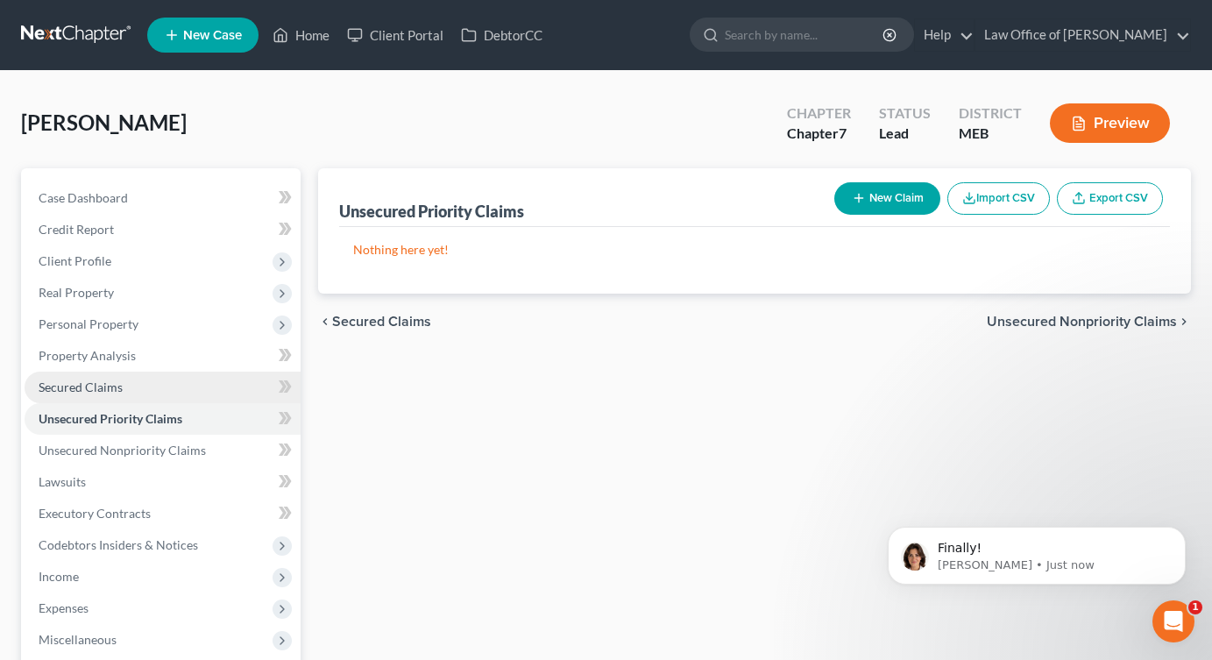
click at [115, 384] on span "Secured Claims" at bounding box center [81, 387] width 84 height 15
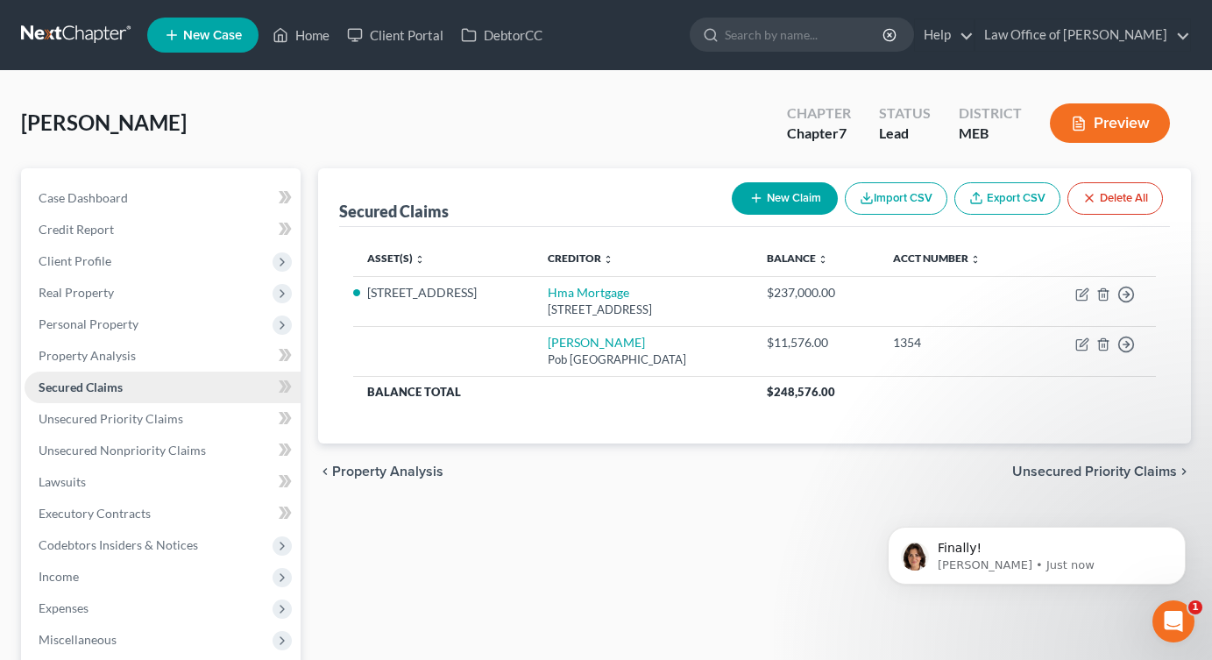
scroll to position [2609, 0]
click at [967, 636] on div "Open Intercom Messenger" at bounding box center [1171, 619] width 58 height 58
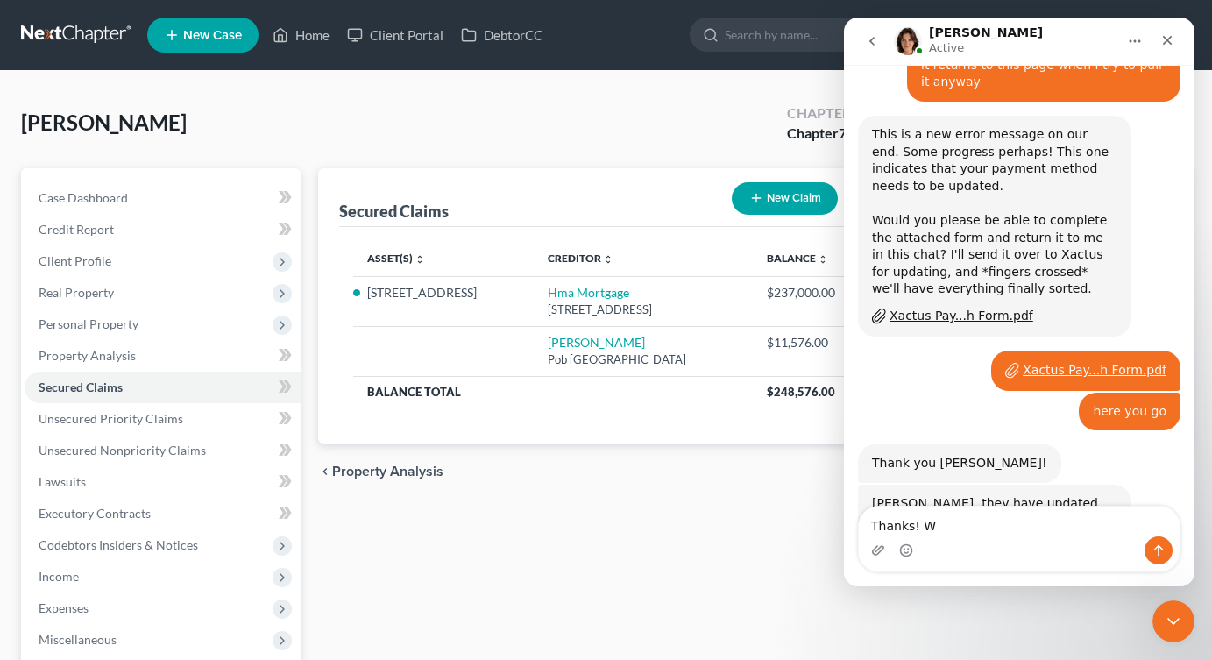
scroll to position [2582, 0]
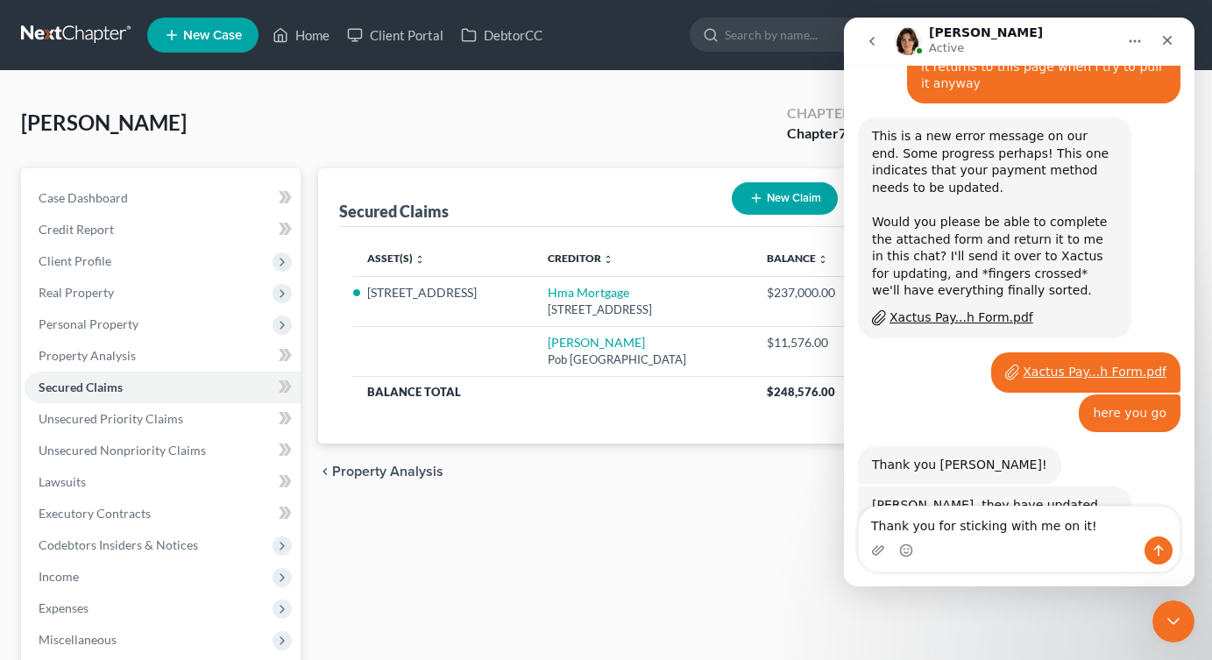
type textarea "Thank you for sticking with me on it!"
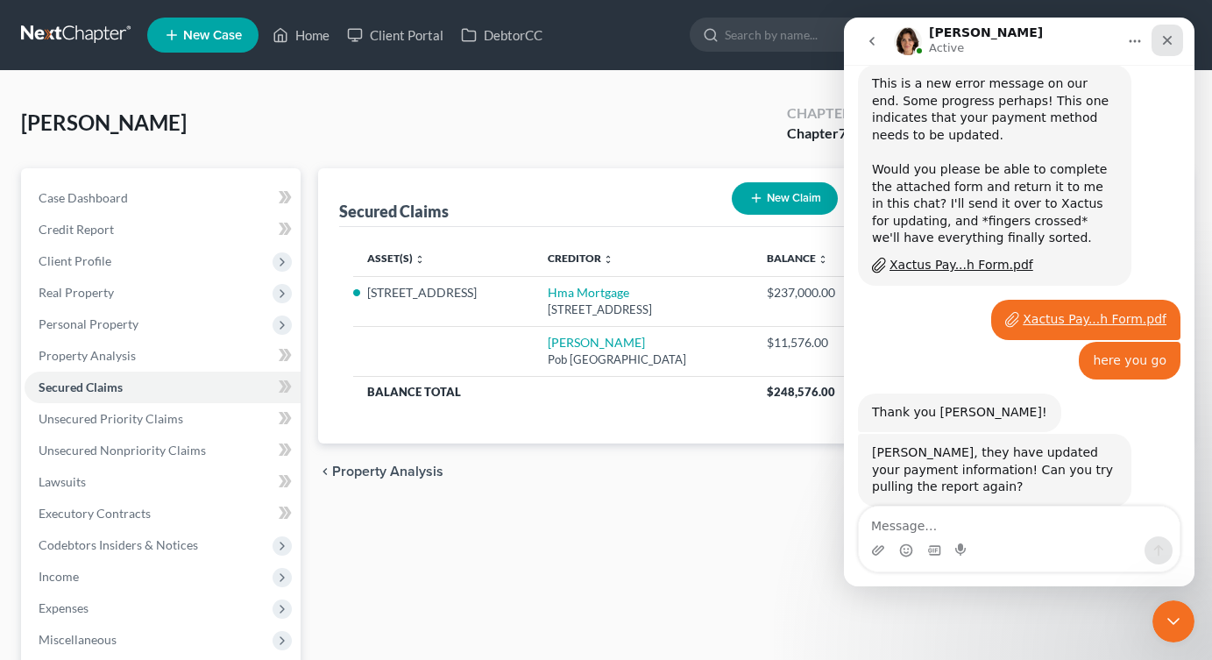
click at [967, 33] on icon "Close" at bounding box center [1168, 40] width 14 height 14
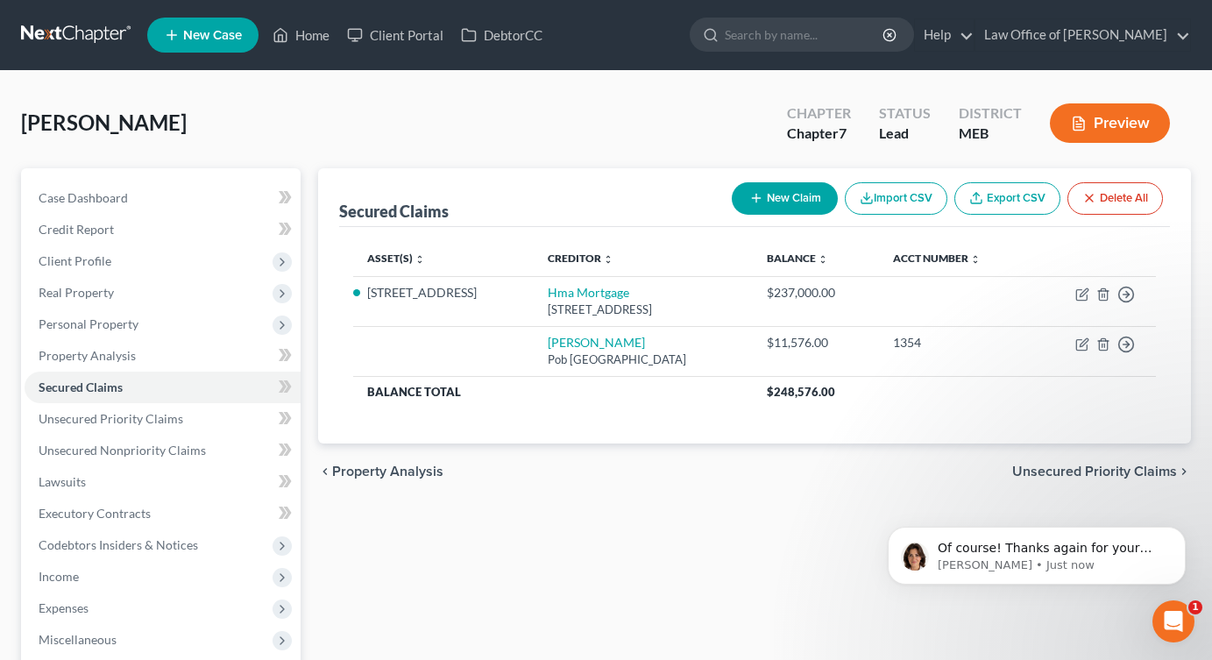
scroll to position [2703, 0]
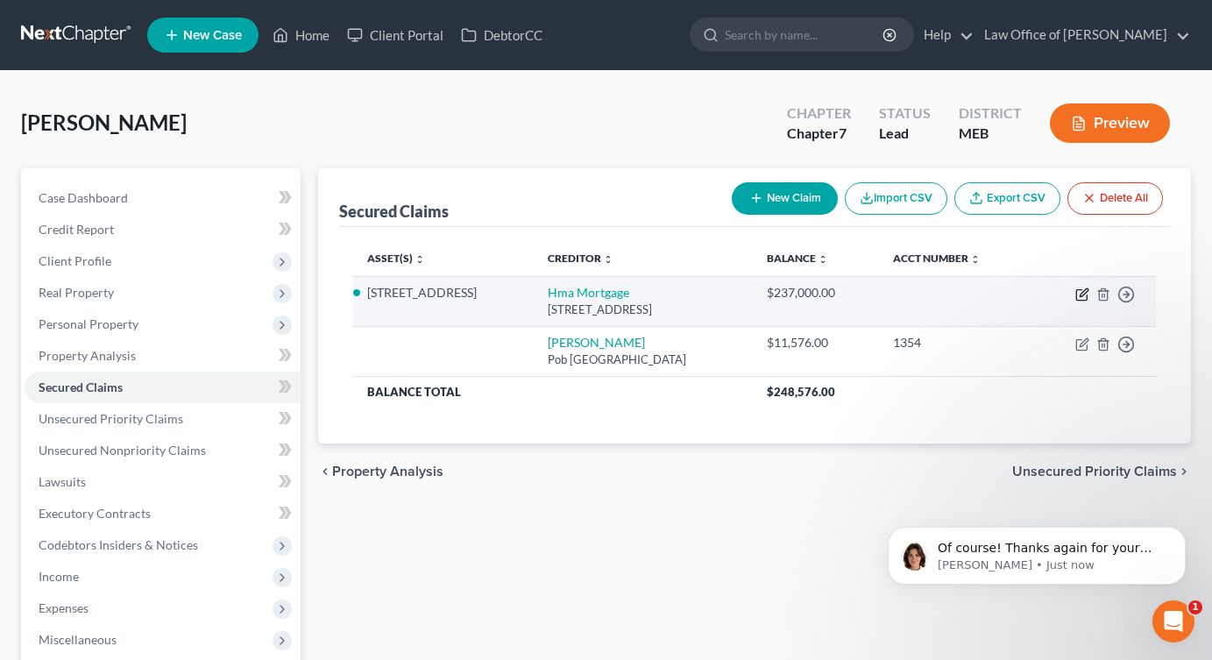
click at [967, 295] on icon "button" at bounding box center [1084, 292] width 8 height 8
select select "39"
select select "0"
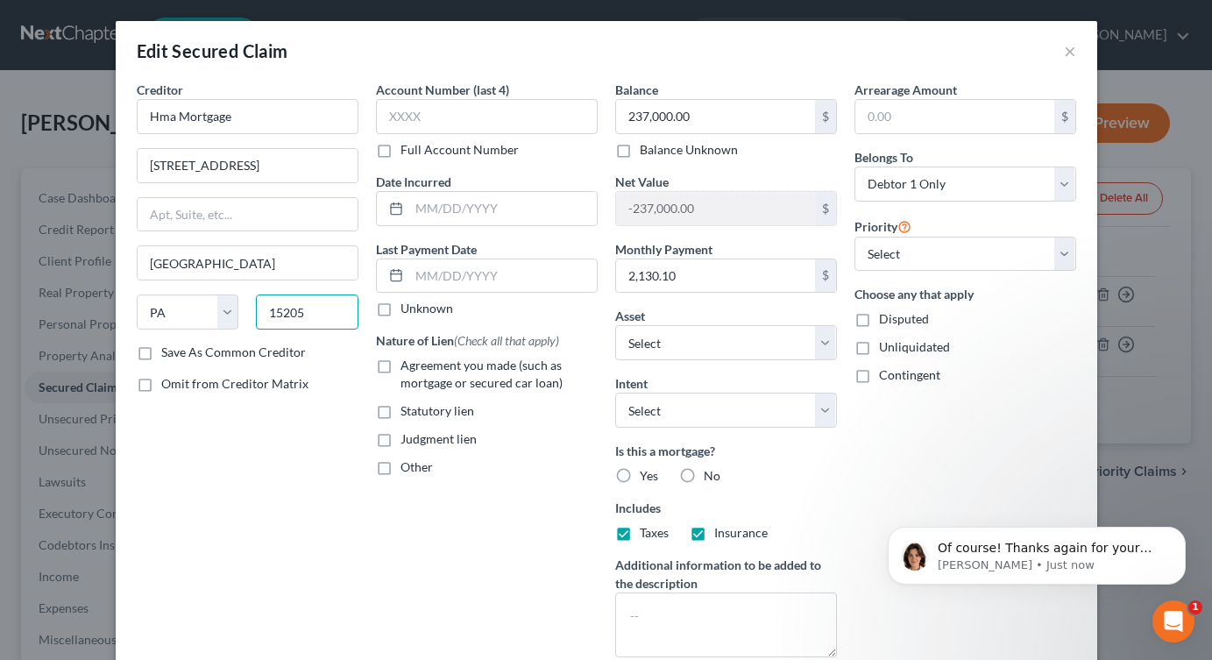
click at [323, 311] on input "15205" at bounding box center [307, 312] width 103 height 35
click at [242, 262] on input "[GEOGRAPHIC_DATA]" at bounding box center [248, 262] width 220 height 33
type input "[GEOGRAPHIC_DATA]"
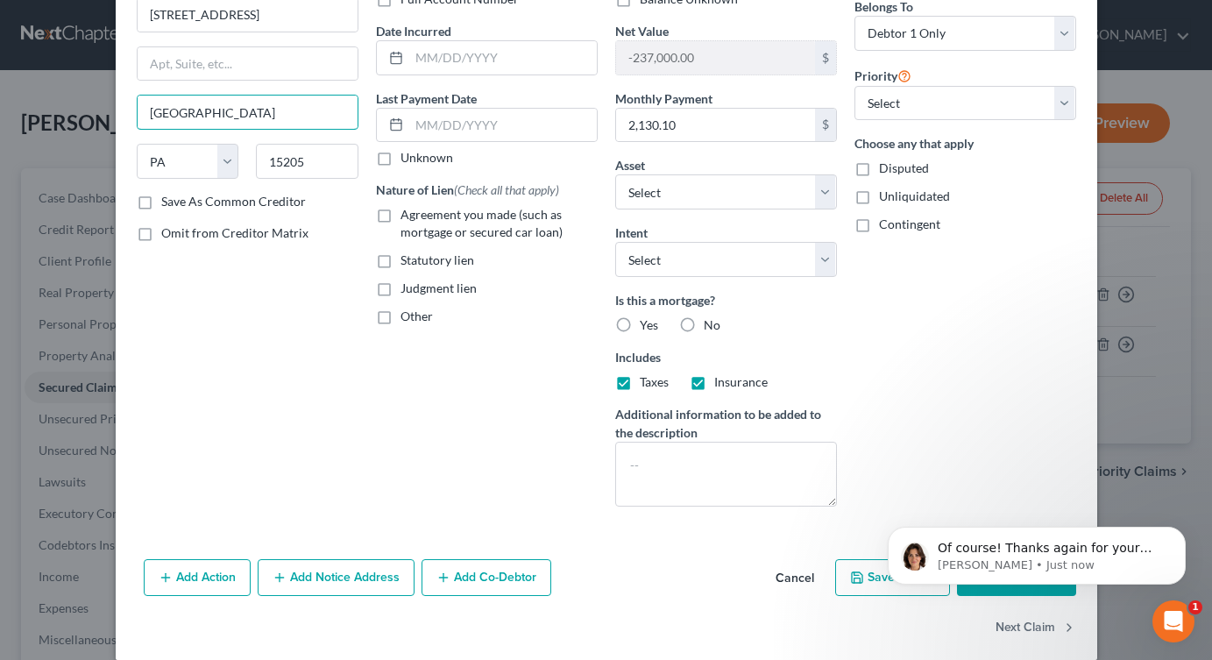
scroll to position [156, 0]
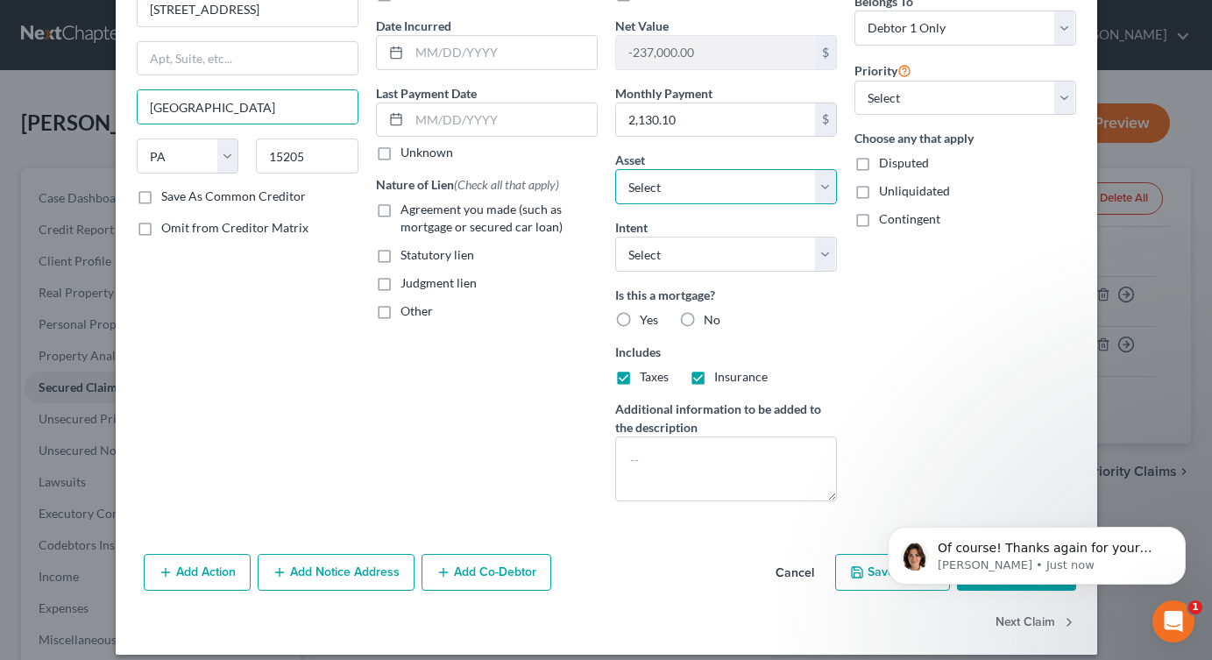
click at [728, 183] on select "Select Other Multiple Assets [STREET_ADDRESS] - $null 2015 Nissan Armada - $730…" at bounding box center [726, 186] width 222 height 35
click at [615, 169] on select "Select Other Multiple Assets [STREET_ADDRESS] - $null 2015 Nissan Armada - $730…" at bounding box center [726, 186] width 222 height 35
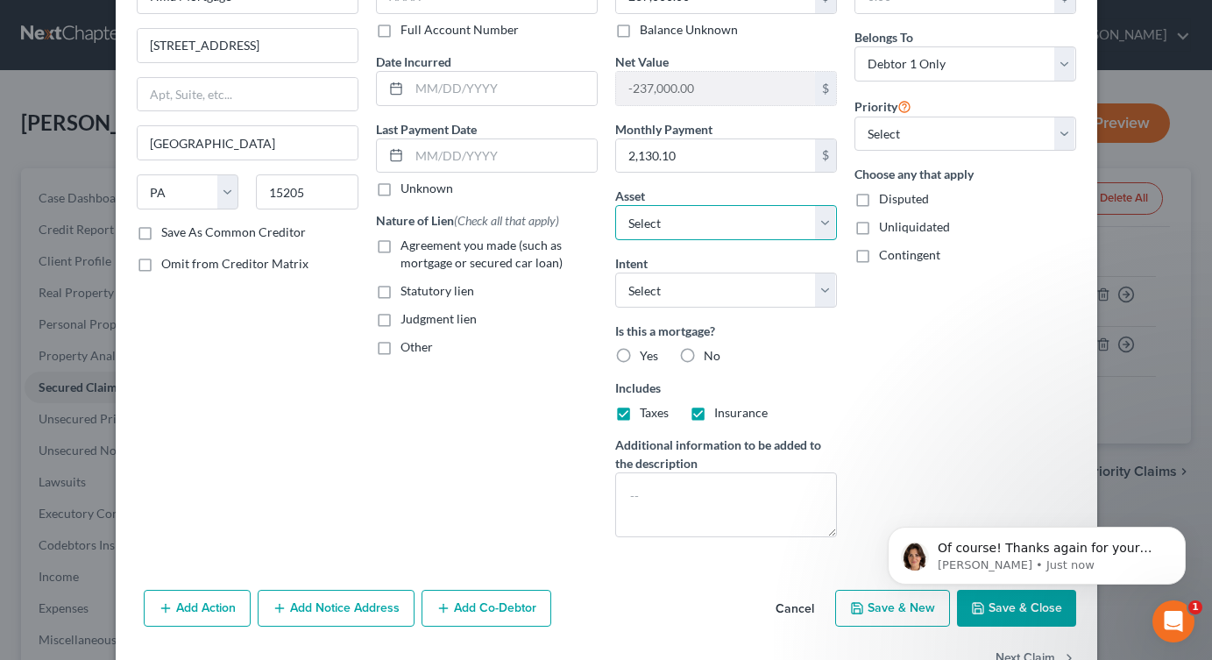
scroll to position [116, 0]
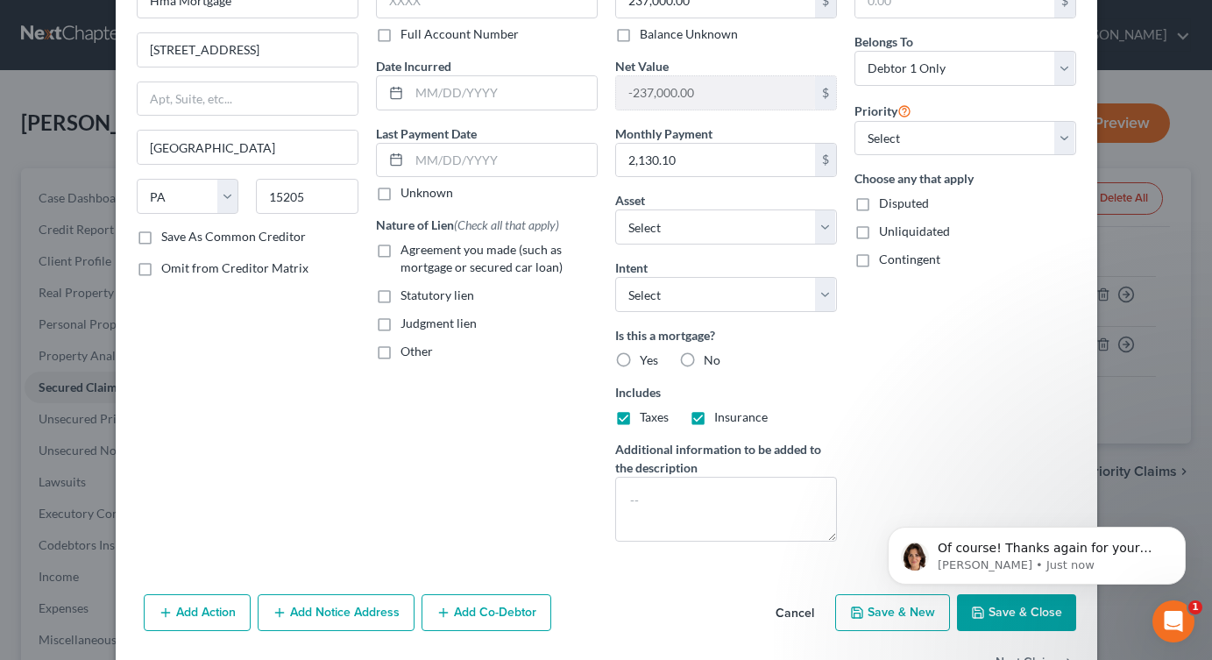
click at [967, 611] on html "Of course! Thanks again for your patience as well! [PERSON_NAME] • Just now" at bounding box center [1037, 551] width 351 height 123
click at [967, 620] on button "Save & Close" at bounding box center [1016, 612] width 119 height 37
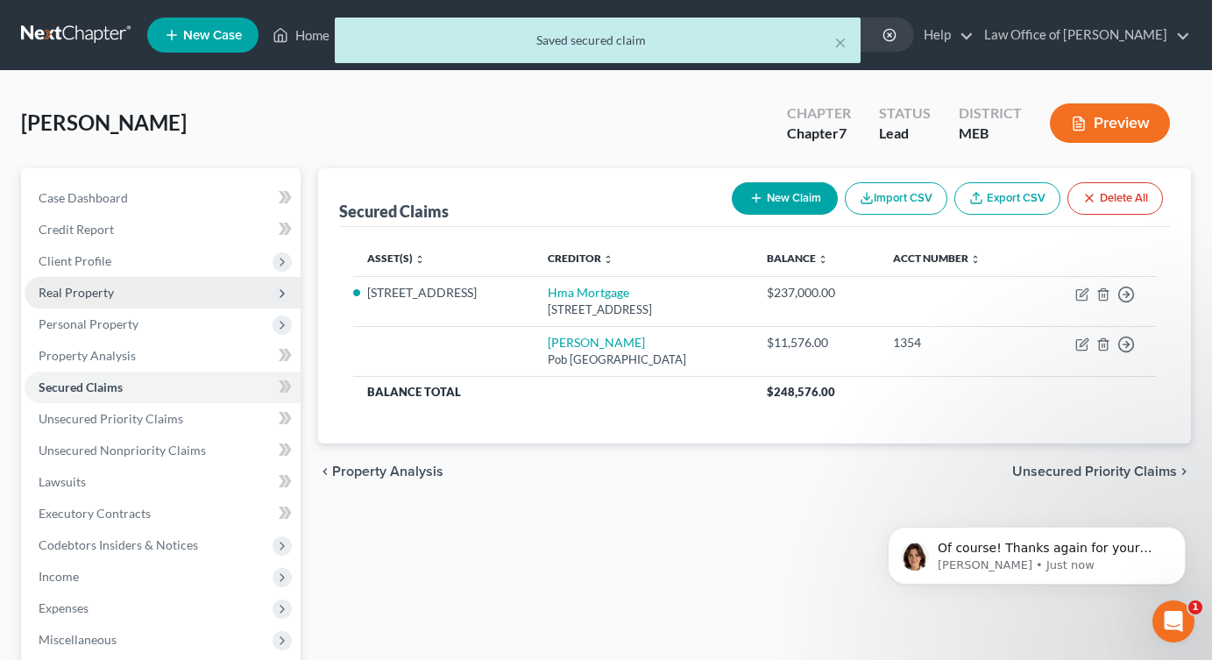
click at [83, 301] on span "Real Property" at bounding box center [163, 293] width 276 height 32
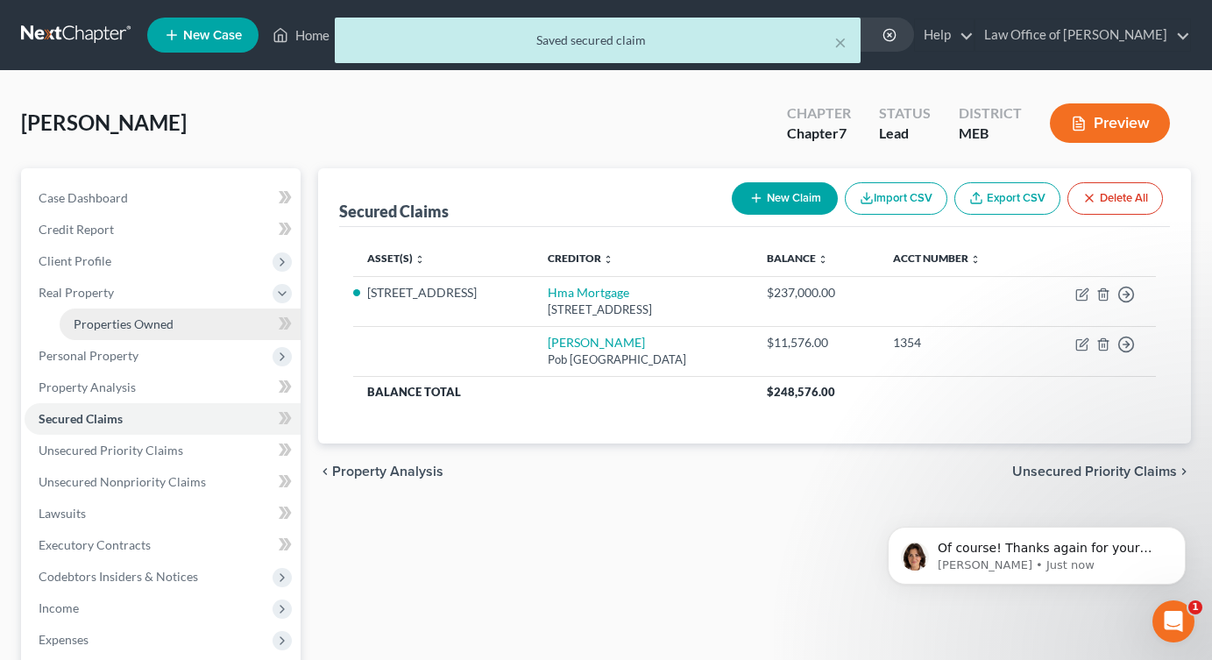
click at [91, 326] on span "Properties Owned" at bounding box center [124, 323] width 100 height 15
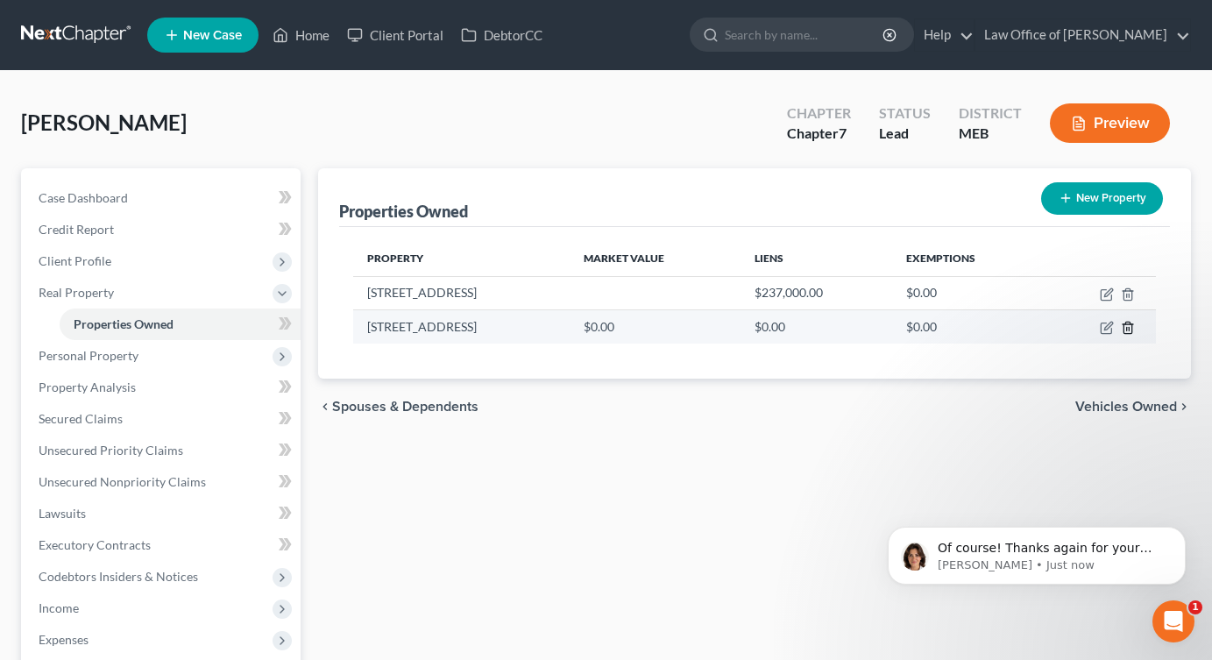
click at [967, 328] on icon "button" at bounding box center [1128, 328] width 14 height 14
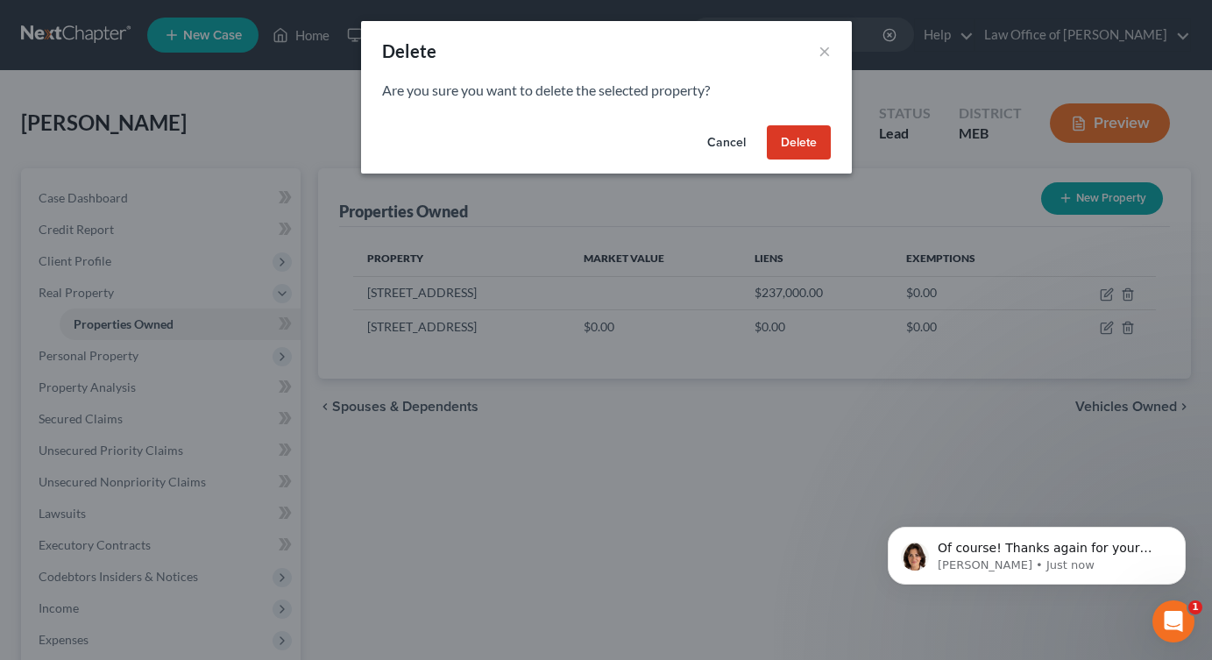
click at [801, 138] on button "Delete" at bounding box center [799, 142] width 64 height 35
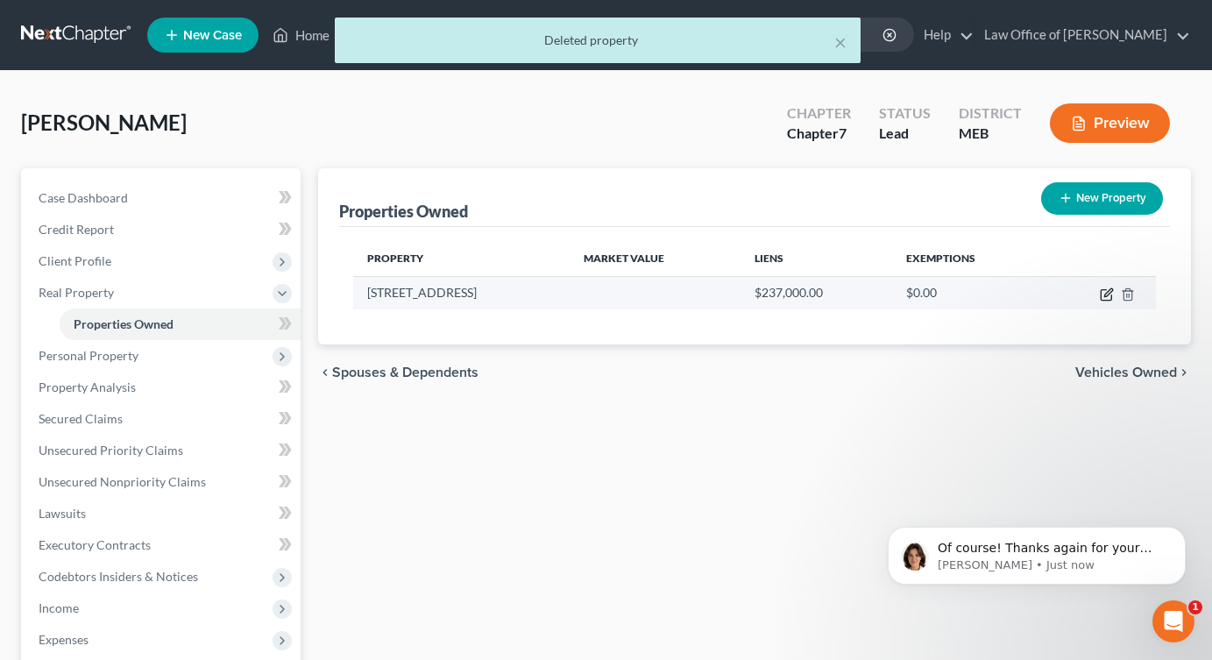
click at [967, 294] on icon "button" at bounding box center [1109, 292] width 8 height 8
select select "20"
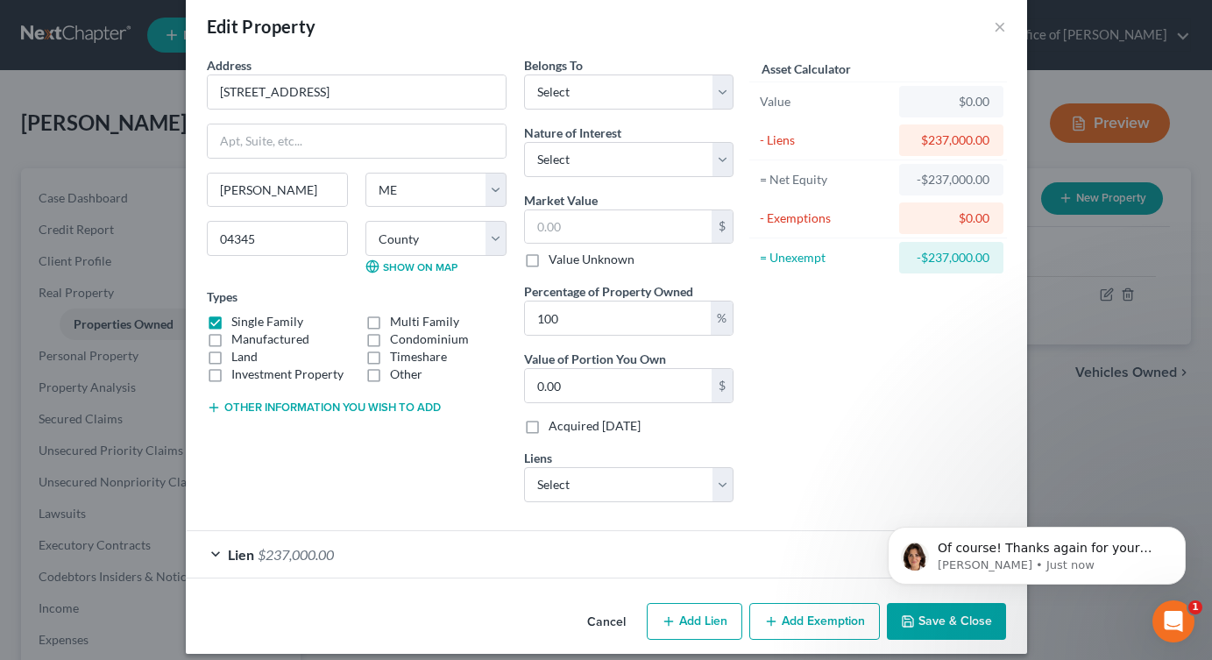
scroll to position [39, 0]
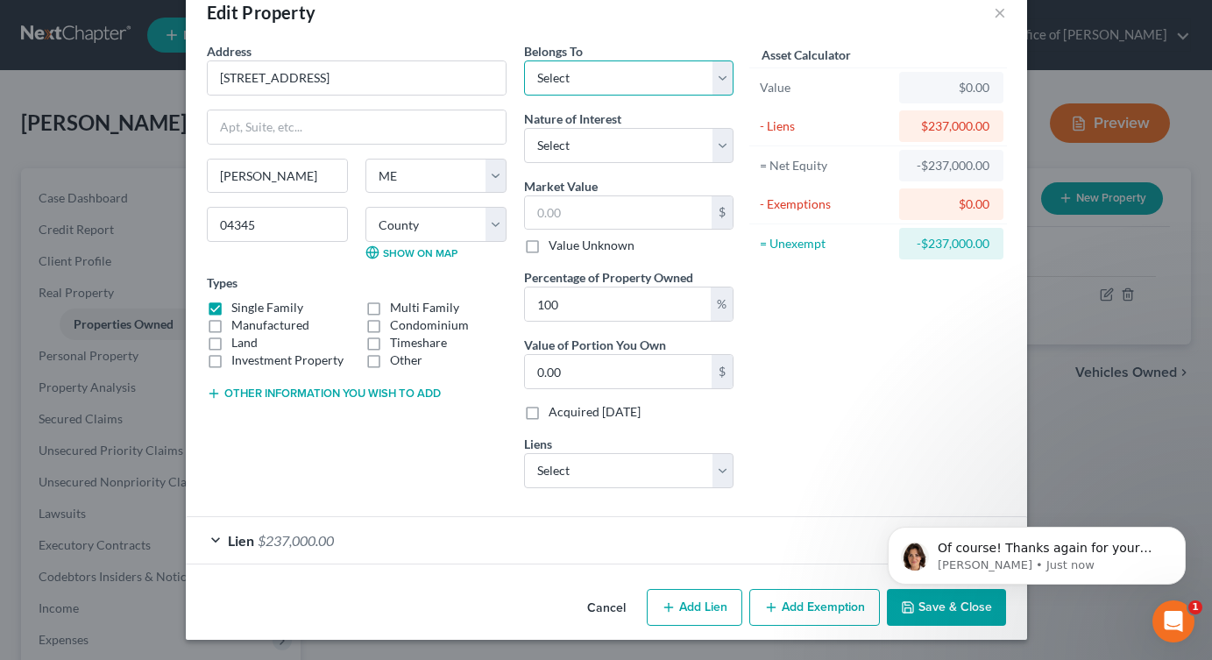
click at [626, 76] on select "Select Debtor 1 Only Debtor 2 Only Debtor 1 And Debtor 2 Only At Least One Of T…" at bounding box center [629, 77] width 210 height 35
click at [967, 11] on button "×" at bounding box center [1000, 12] width 12 height 21
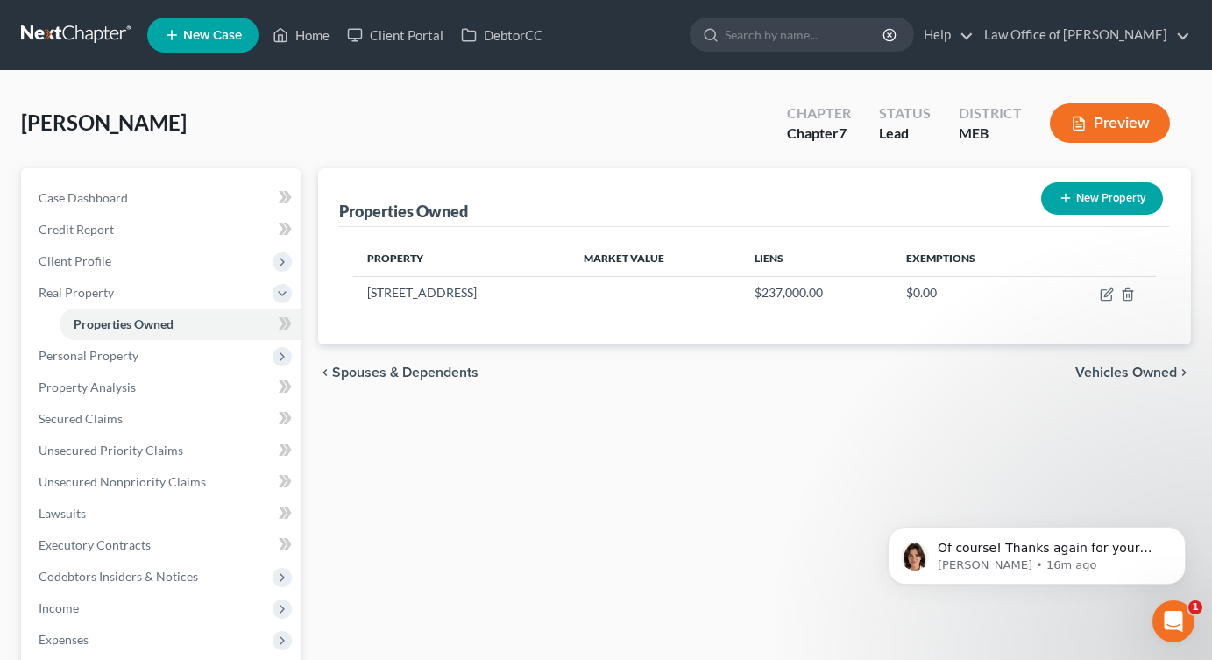
scroll to position [0, 0]
